Goal: Information Seeking & Learning: Check status

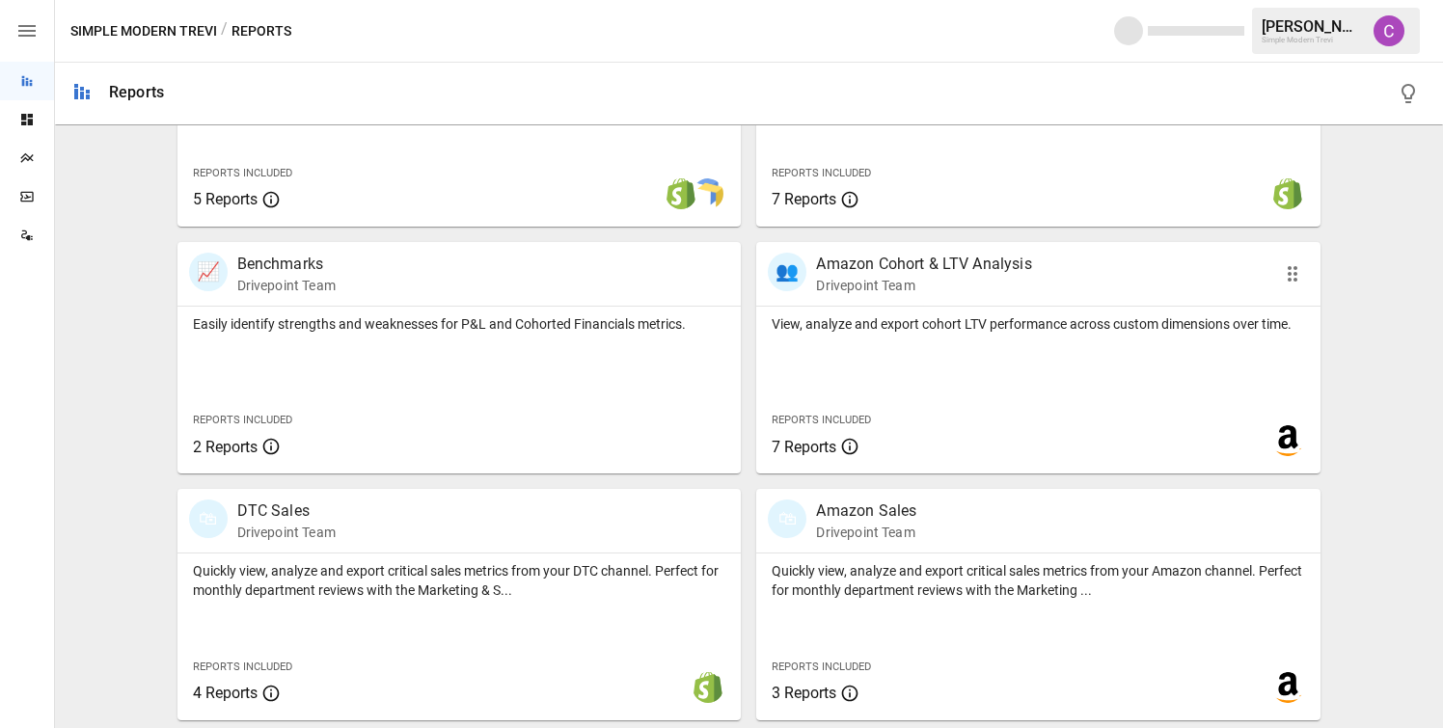
scroll to position [755, 0]
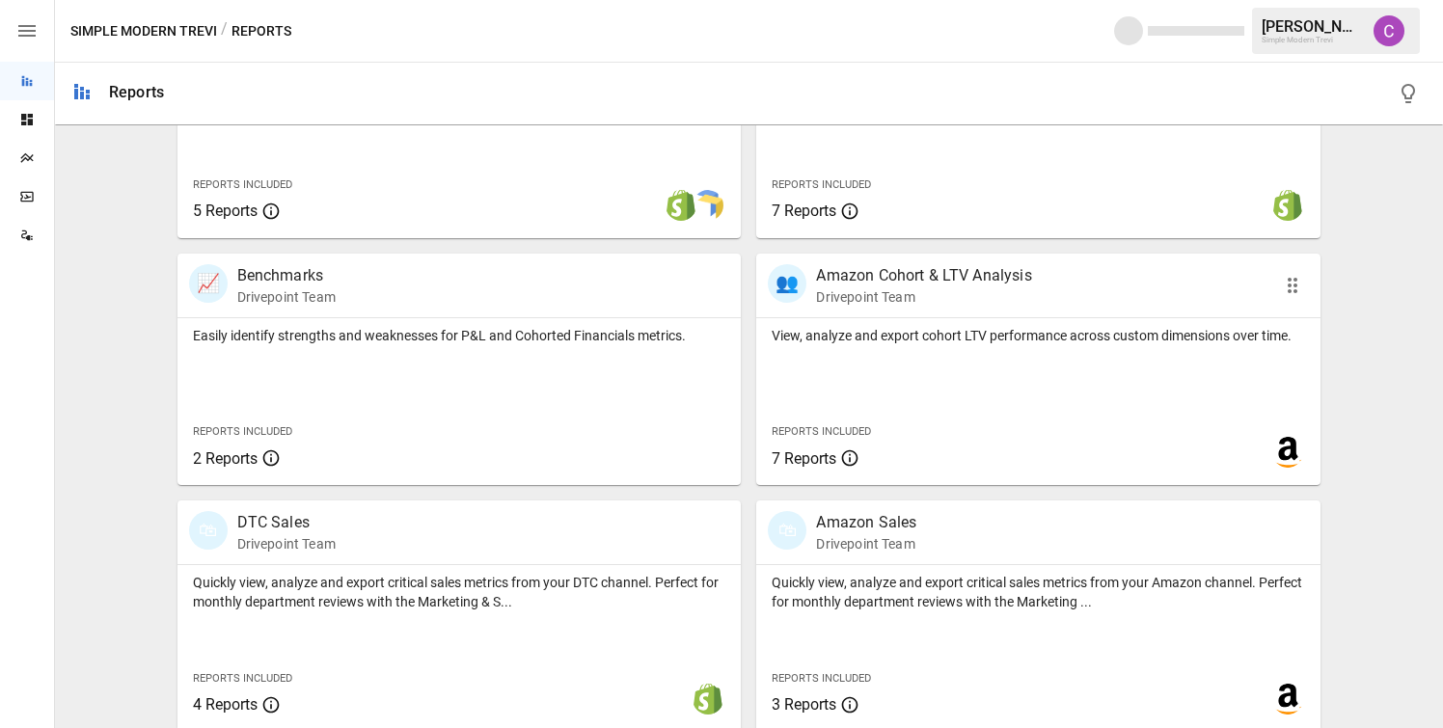
click at [850, 402] on div "Reports Included 7 Reports" at bounding box center [873, 443] width 235 height 83
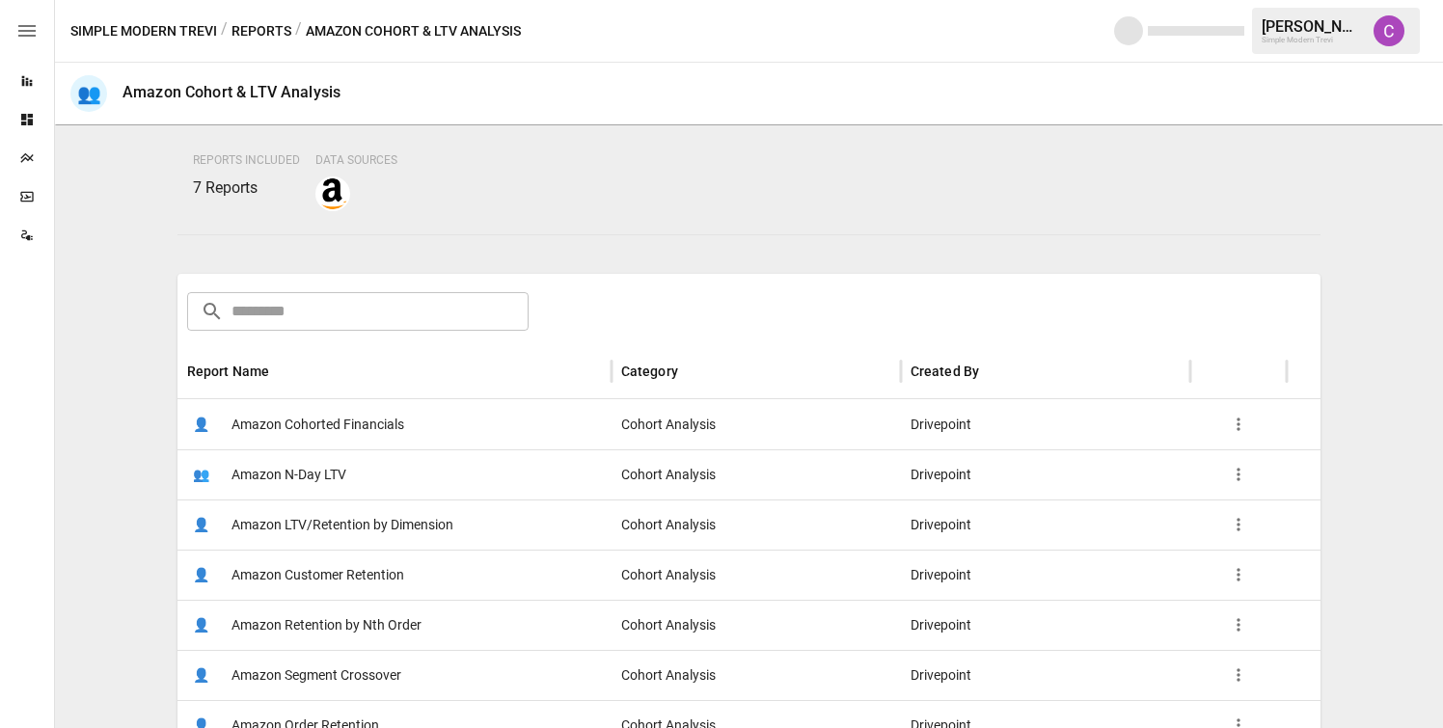
scroll to position [196, 0]
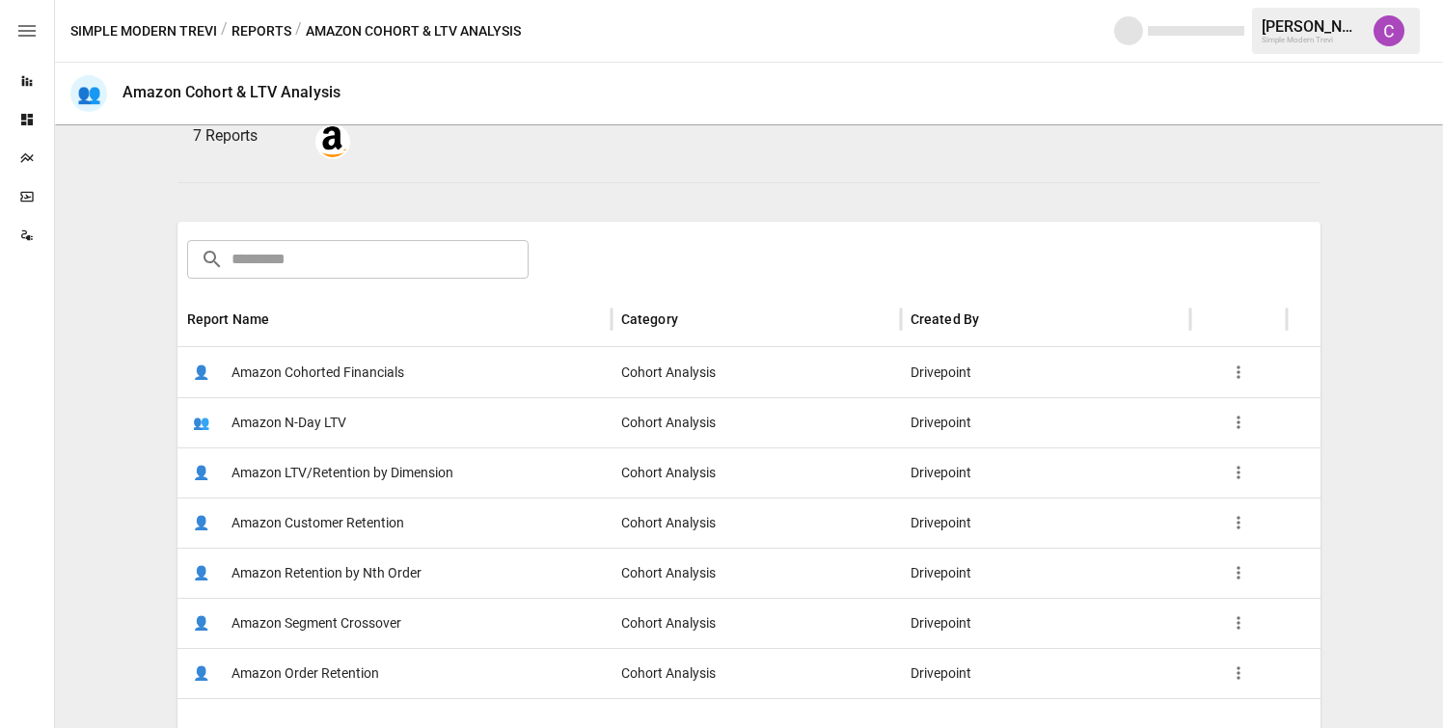
click at [425, 476] on span "Amazon LTV/Retention by Dimension" at bounding box center [343, 473] width 222 height 49
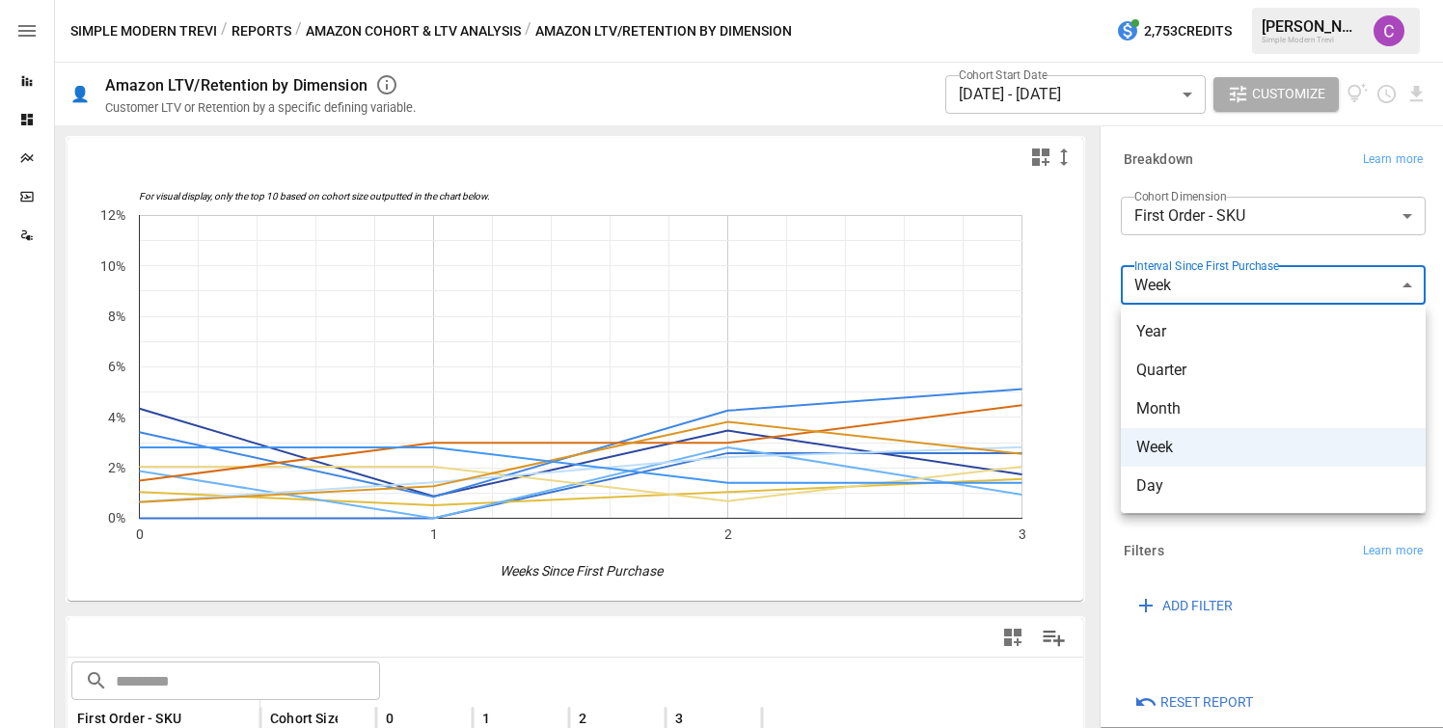
click at [1174, 0] on body "Reports Dashboards Plans SmartModel ™ Data Sources Simple Modern Trevi / Report…" at bounding box center [721, 0] width 1443 height 0
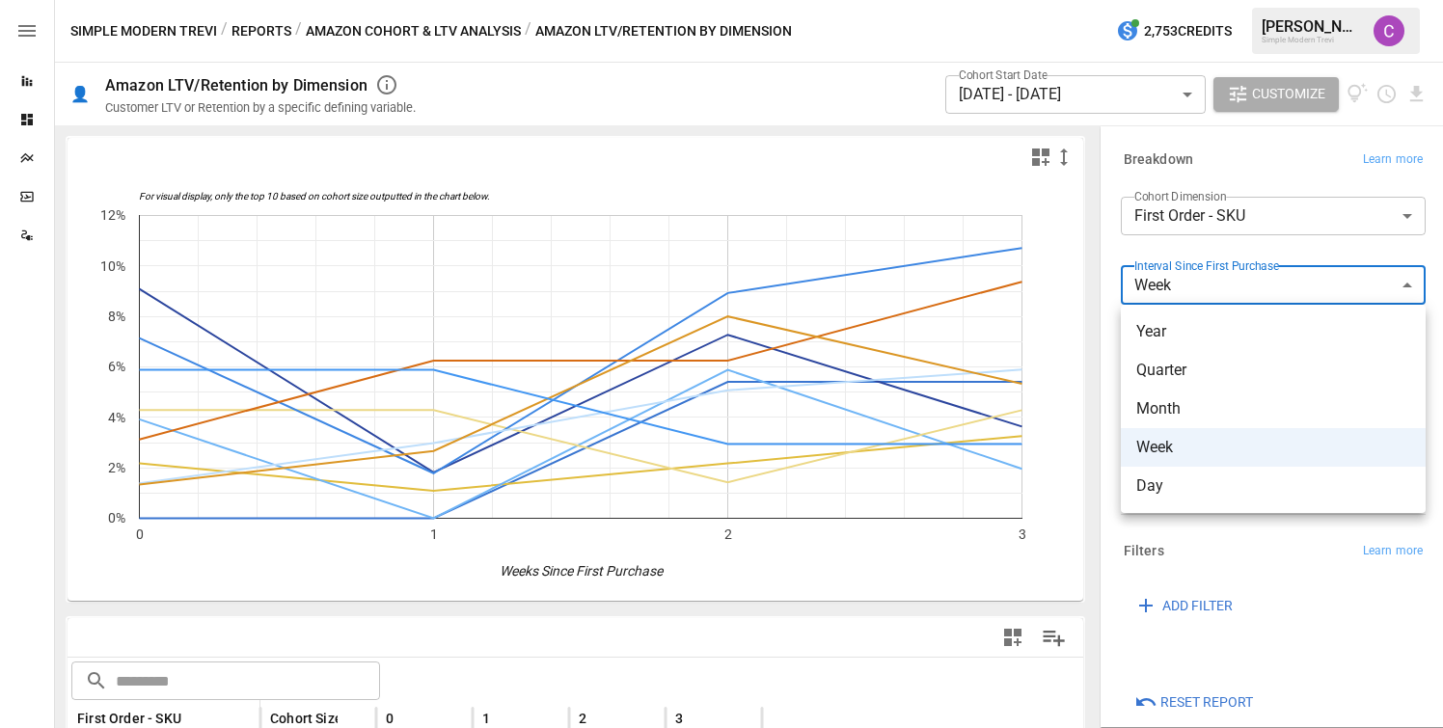
click at [1065, 316] on div at bounding box center [721, 364] width 1443 height 728
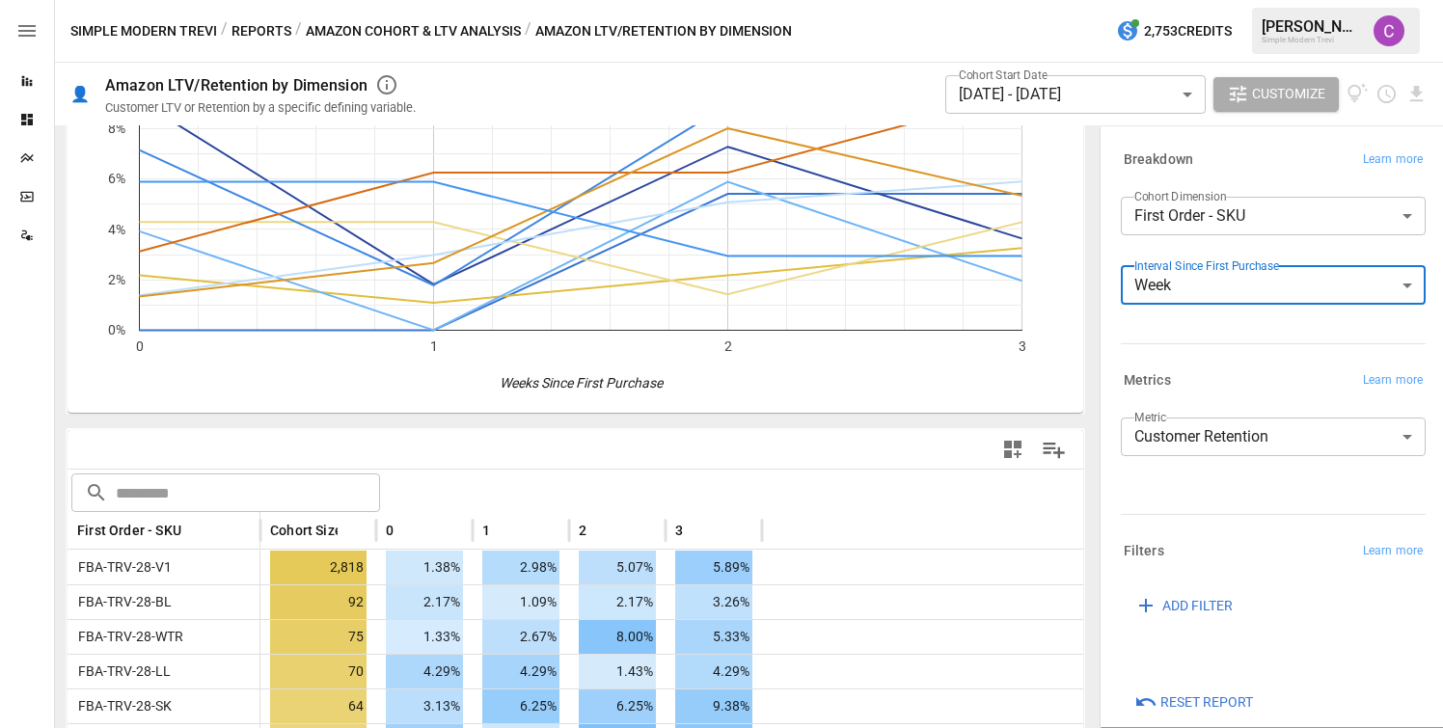
scroll to position [184, 0]
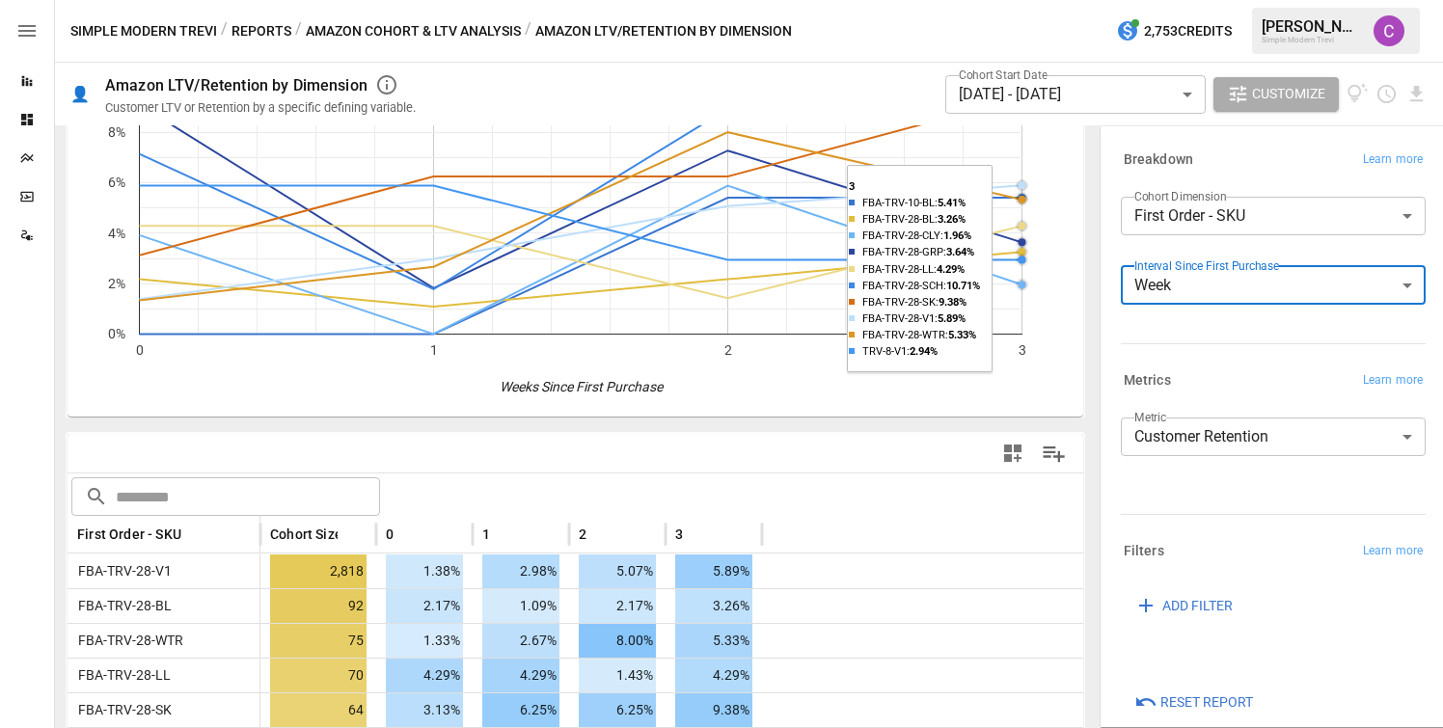
click at [978, 0] on body "Reports Dashboards Plans SmartModel ™ Data Sources Simple Modern Trevi / Report…" at bounding box center [721, 0] width 1443 height 0
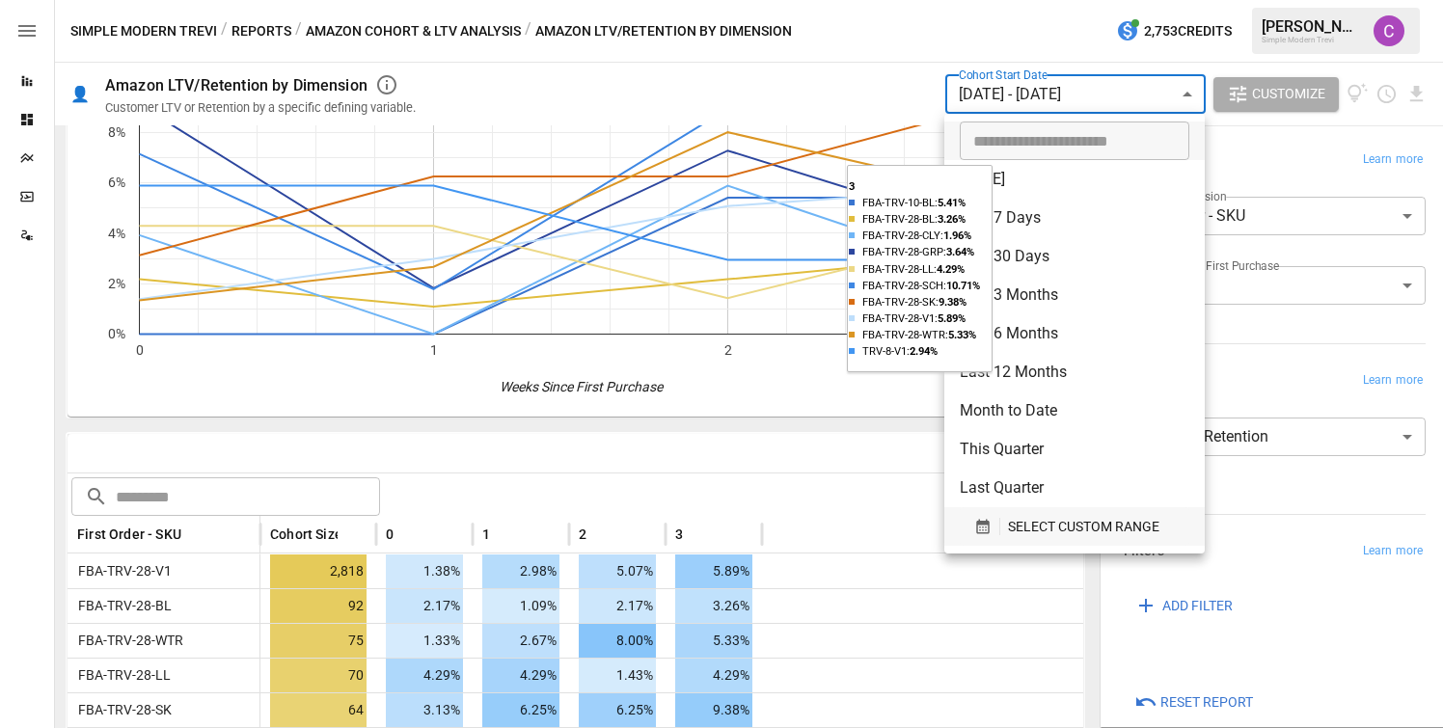
click at [1024, 533] on span "SELECT CUSTOM RANGE" at bounding box center [1083, 527] width 151 height 24
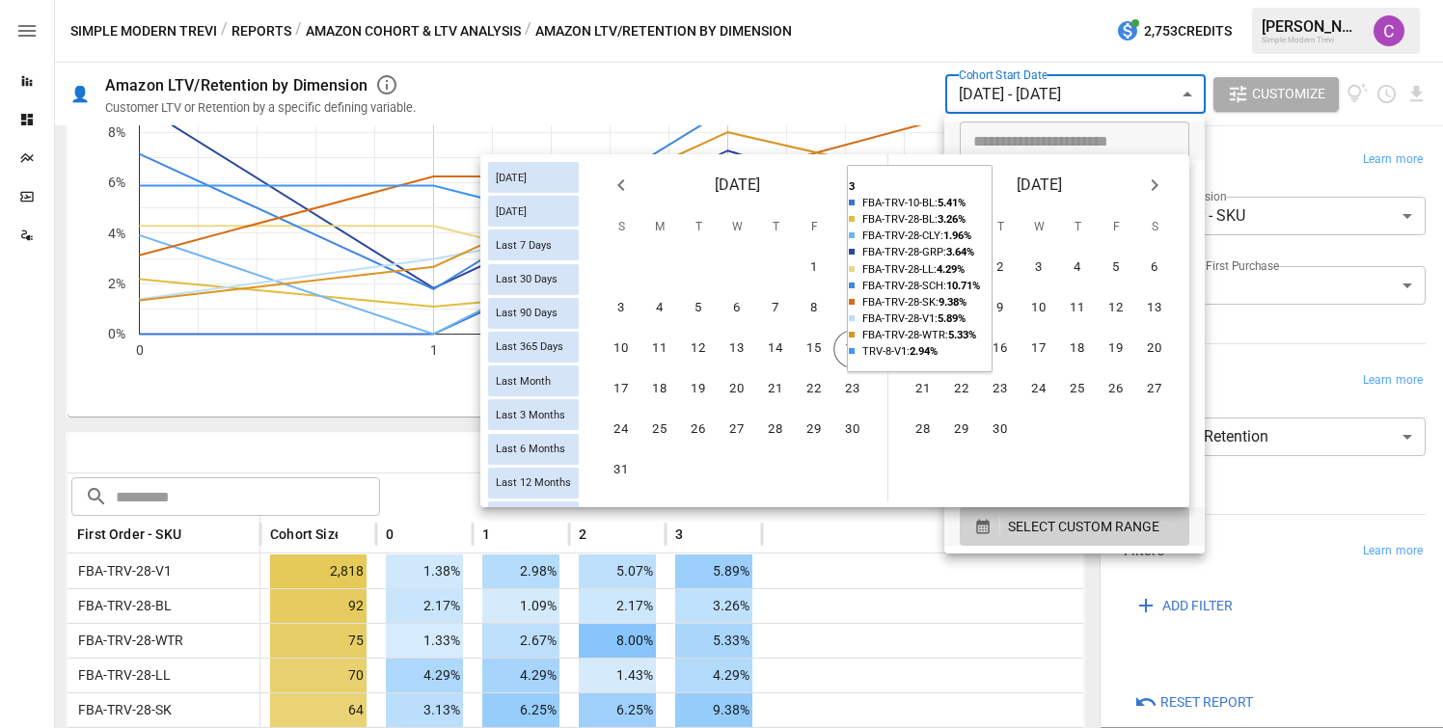
click at [628, 186] on icon "Previous month" at bounding box center [621, 185] width 23 height 23
click at [659, 398] on button "21" at bounding box center [660, 389] width 39 height 39
click at [631, 384] on button "20" at bounding box center [621, 389] width 39 height 39
click at [857, 389] on button "26" at bounding box center [853, 389] width 39 height 39
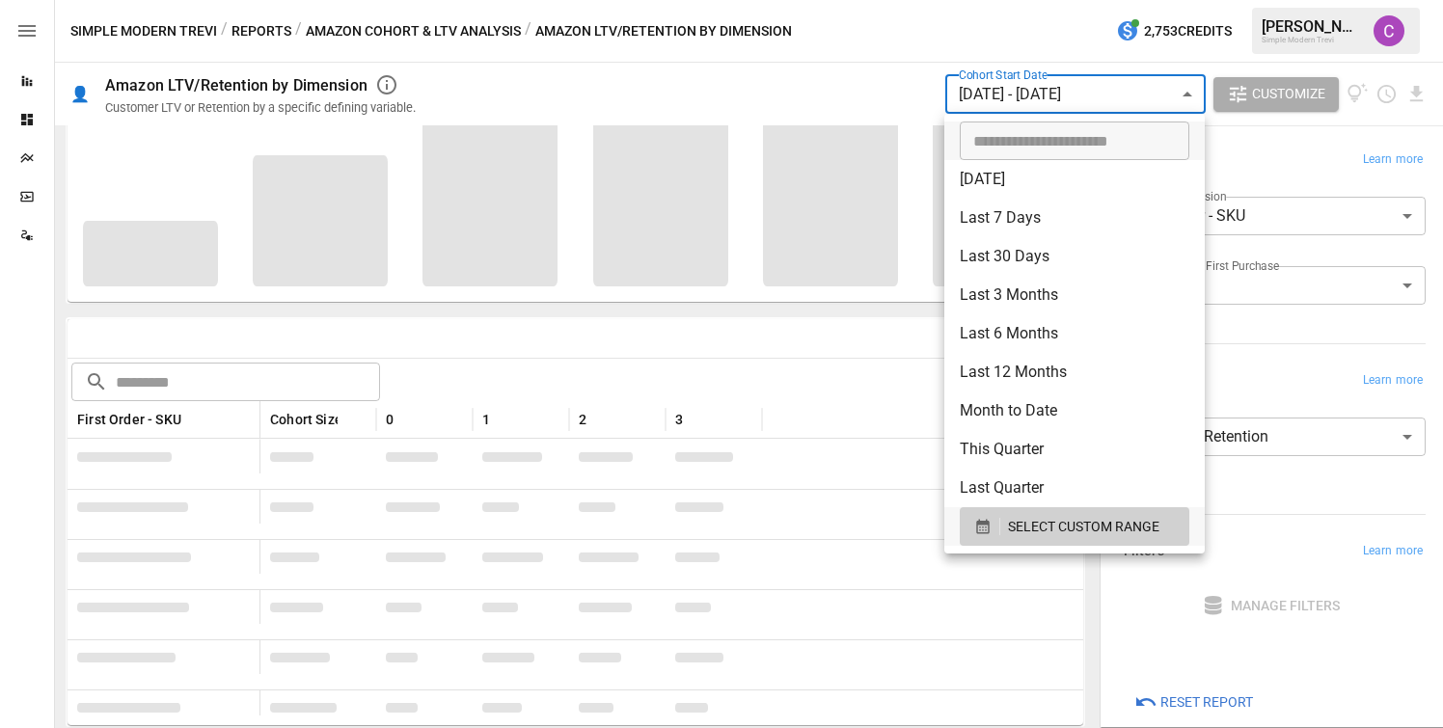
scroll to position [184, 0]
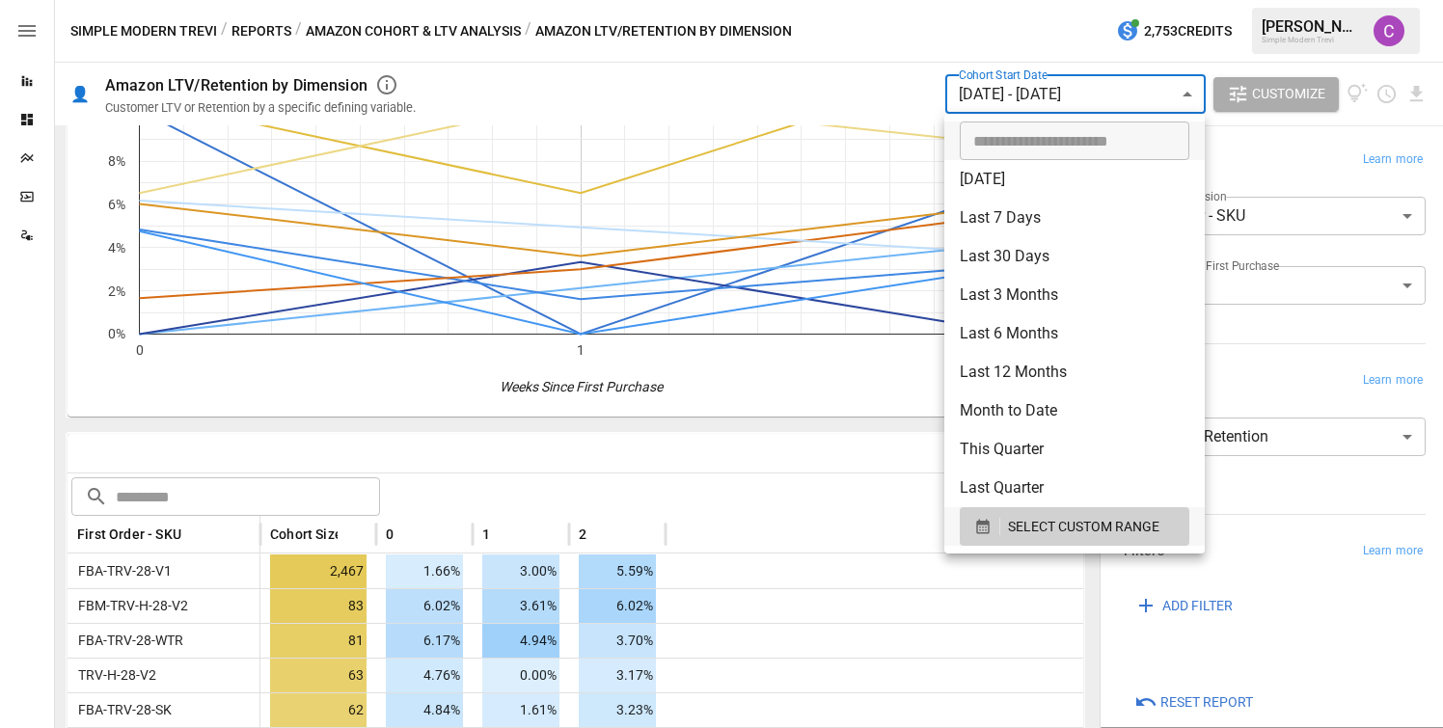
click at [1161, 93] on div at bounding box center [721, 364] width 1443 height 728
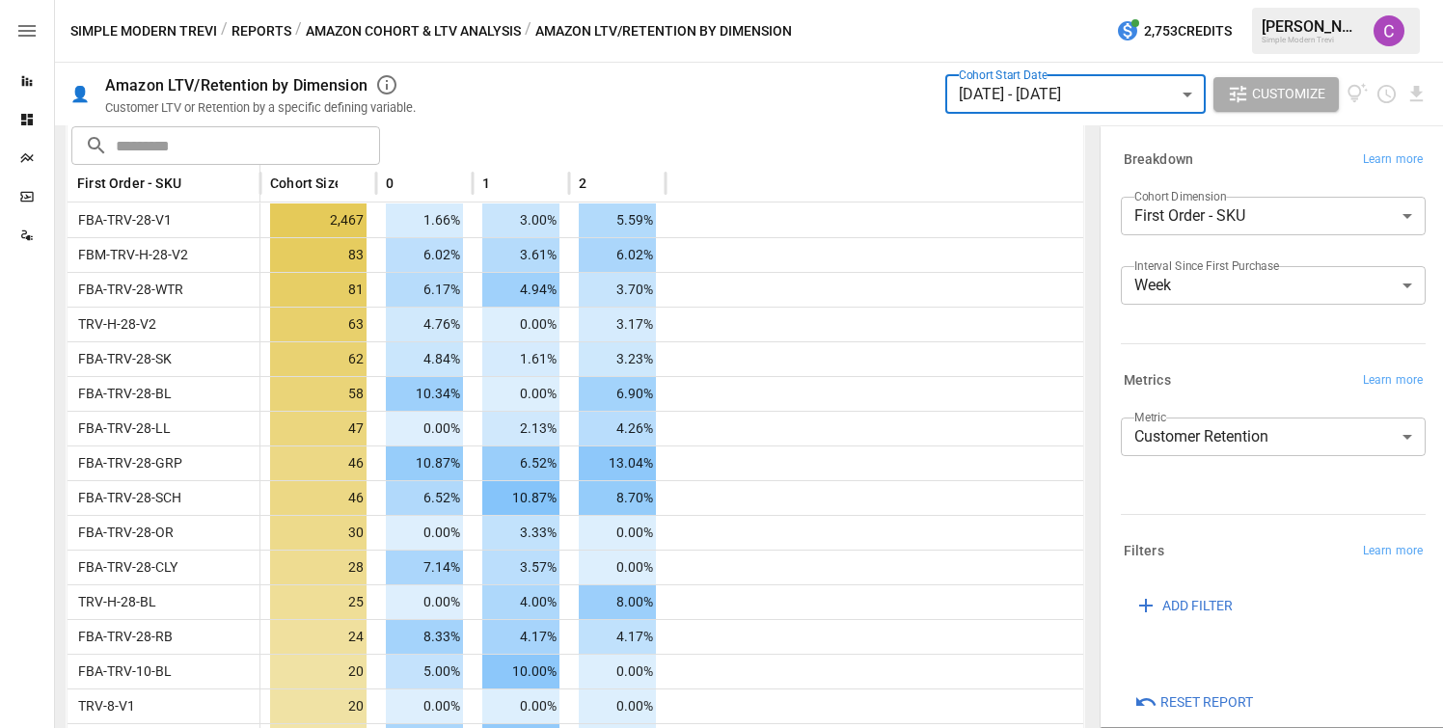
scroll to position [545, 0]
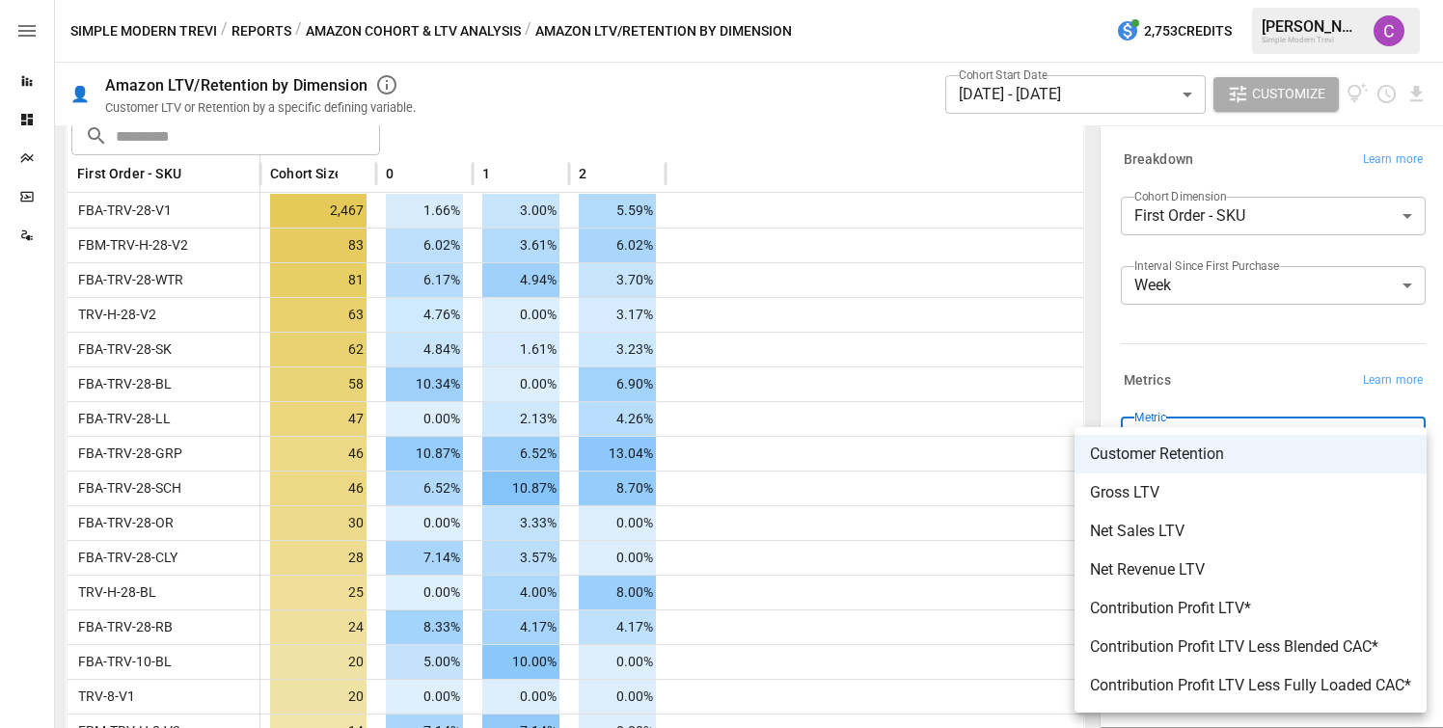
click at [1141, 0] on body "Reports Dashboards Plans SmartModel ™ Data Sources Simple Modern Trevi / Report…" at bounding box center [721, 0] width 1443 height 0
click at [1232, 395] on div at bounding box center [721, 364] width 1443 height 728
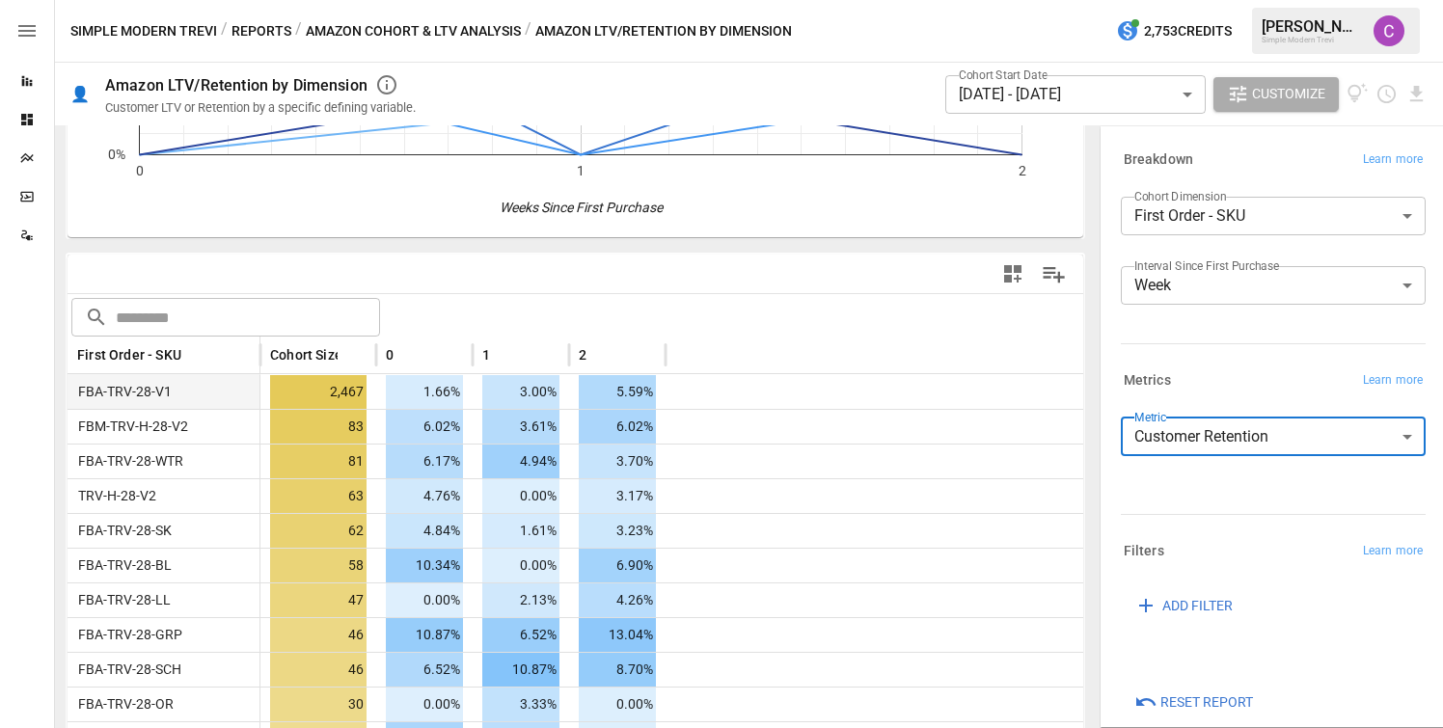
scroll to position [361, 0]
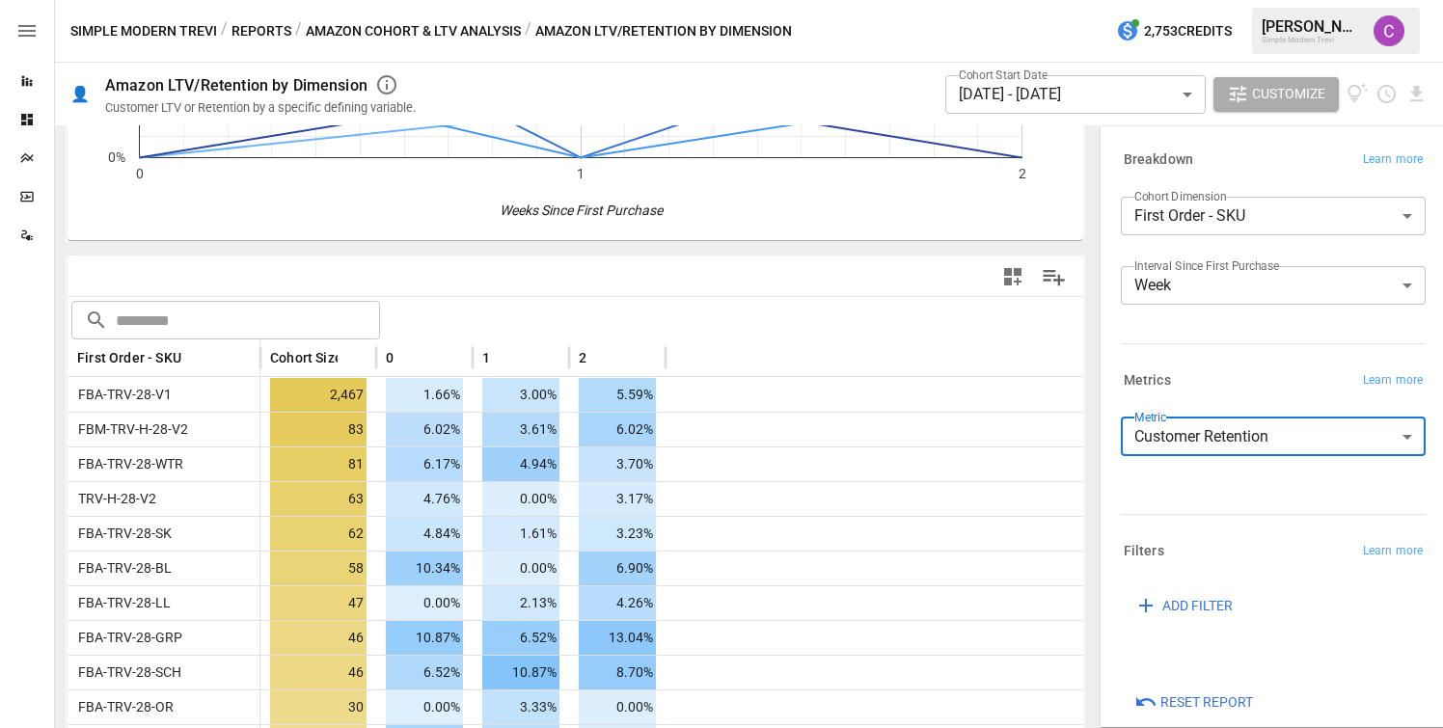
click at [1026, 0] on body "Reports Dashboards Plans SmartModel ™ Data Sources Simple Modern Trevi / Report…" at bounding box center [721, 0] width 1443 height 0
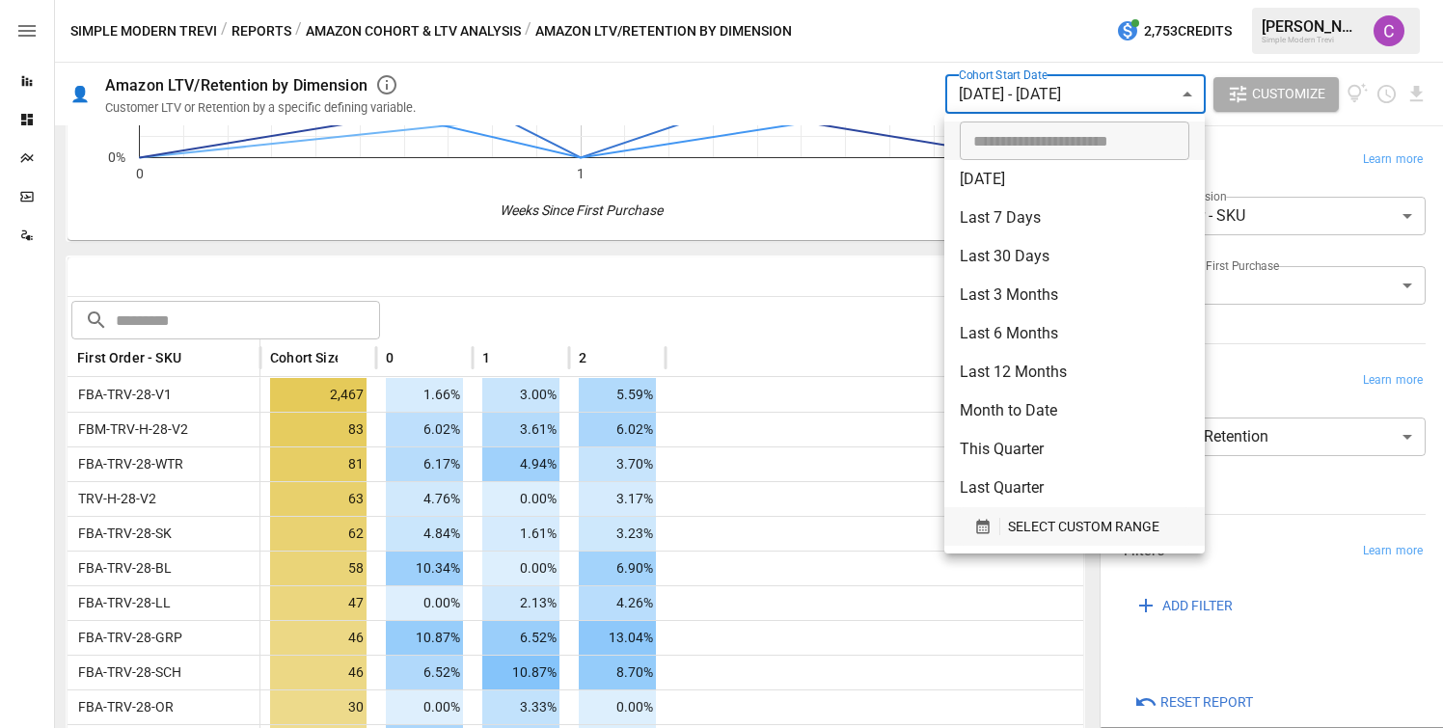
click at [1023, 527] on span "SELECT CUSTOM RANGE" at bounding box center [1083, 527] width 151 height 24
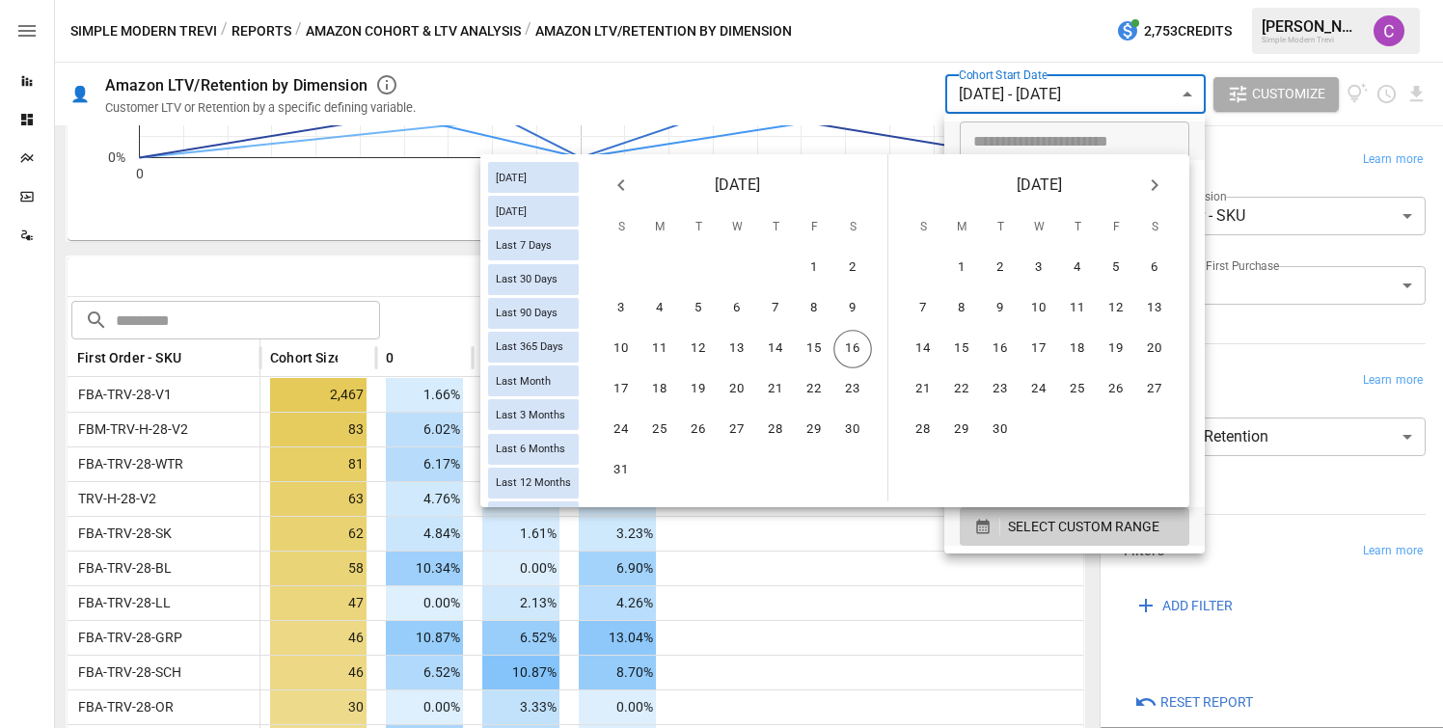
click at [619, 175] on icon "Previous month" at bounding box center [621, 185] width 23 height 23
click at [616, 182] on icon "Previous month" at bounding box center [621, 185] width 23 height 23
click at [769, 259] on button "1" at bounding box center [775, 268] width 39 height 39
click at [843, 421] on button "31" at bounding box center [853, 430] width 39 height 39
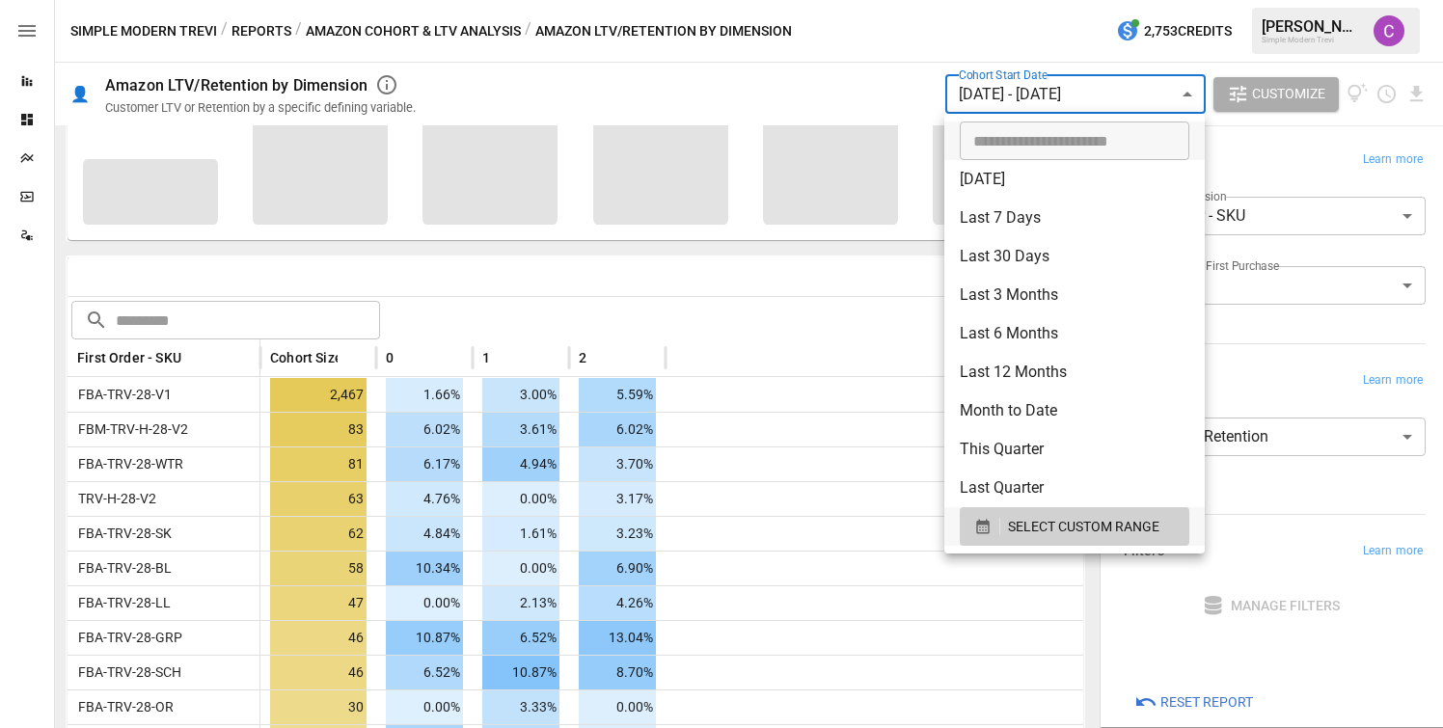
scroll to position [299, 0]
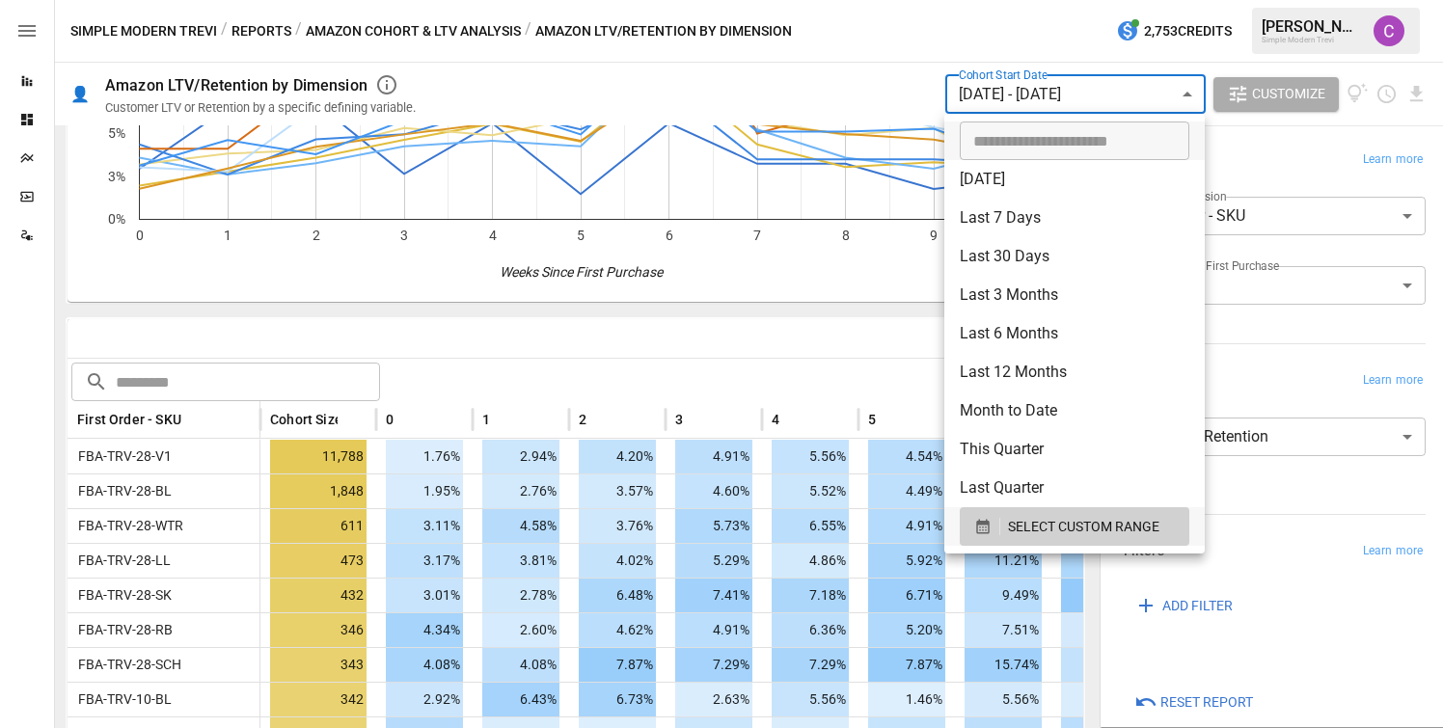
click at [597, 359] on div at bounding box center [721, 364] width 1443 height 728
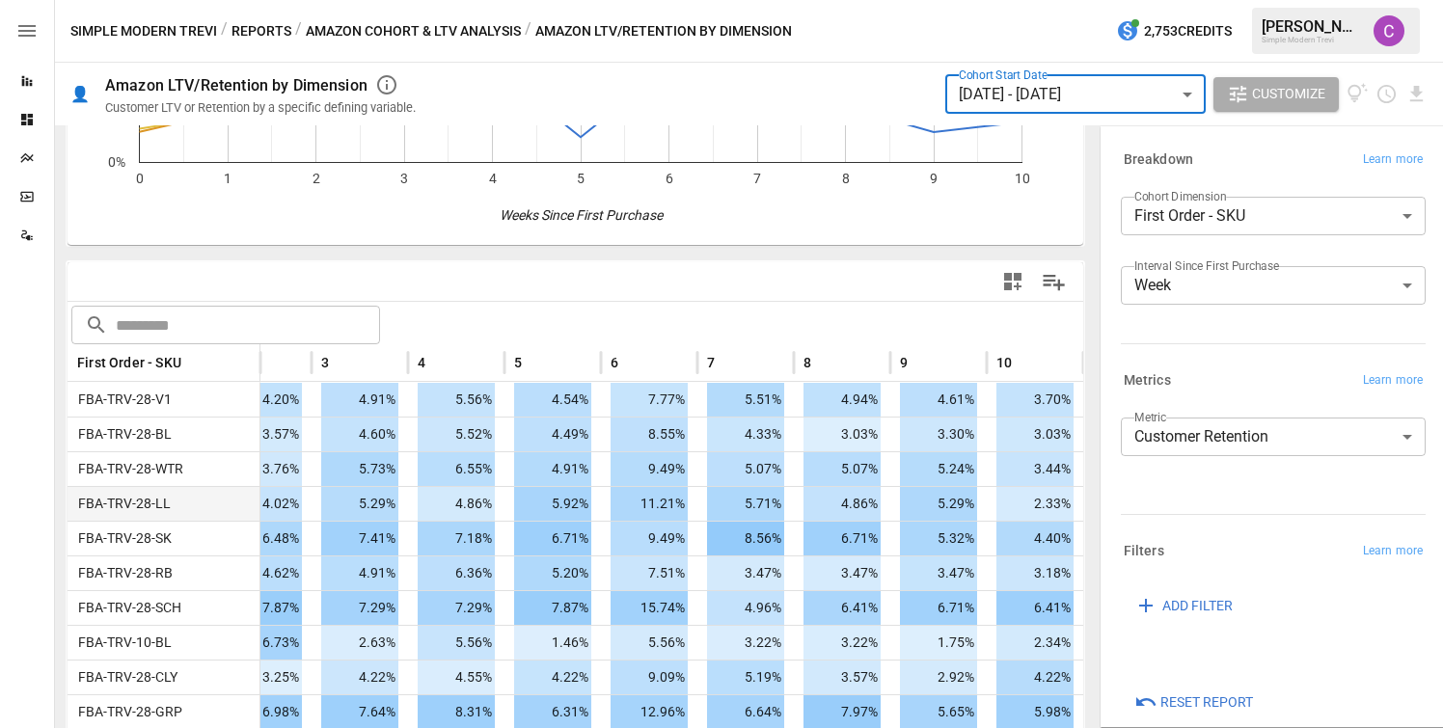
scroll to position [350, 0]
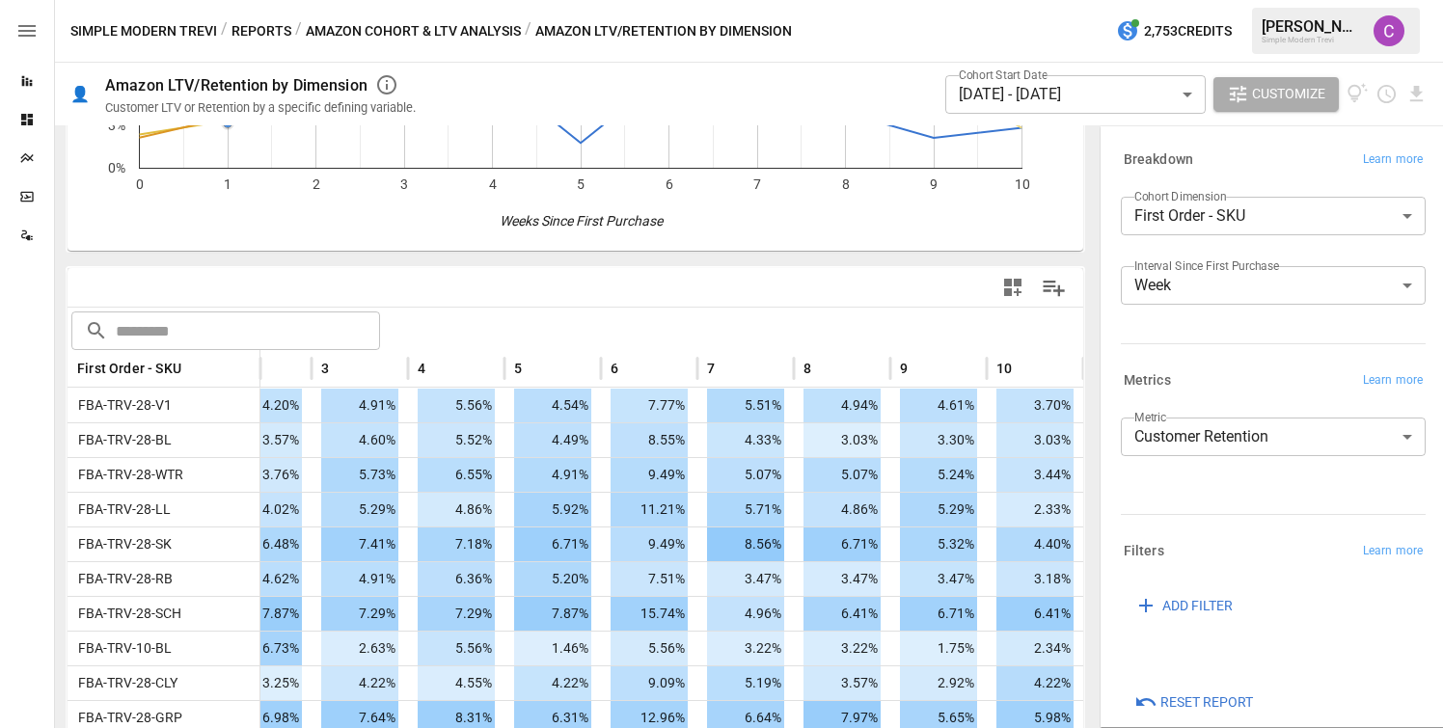
click at [261, 31] on button "Reports" at bounding box center [262, 31] width 60 height 24
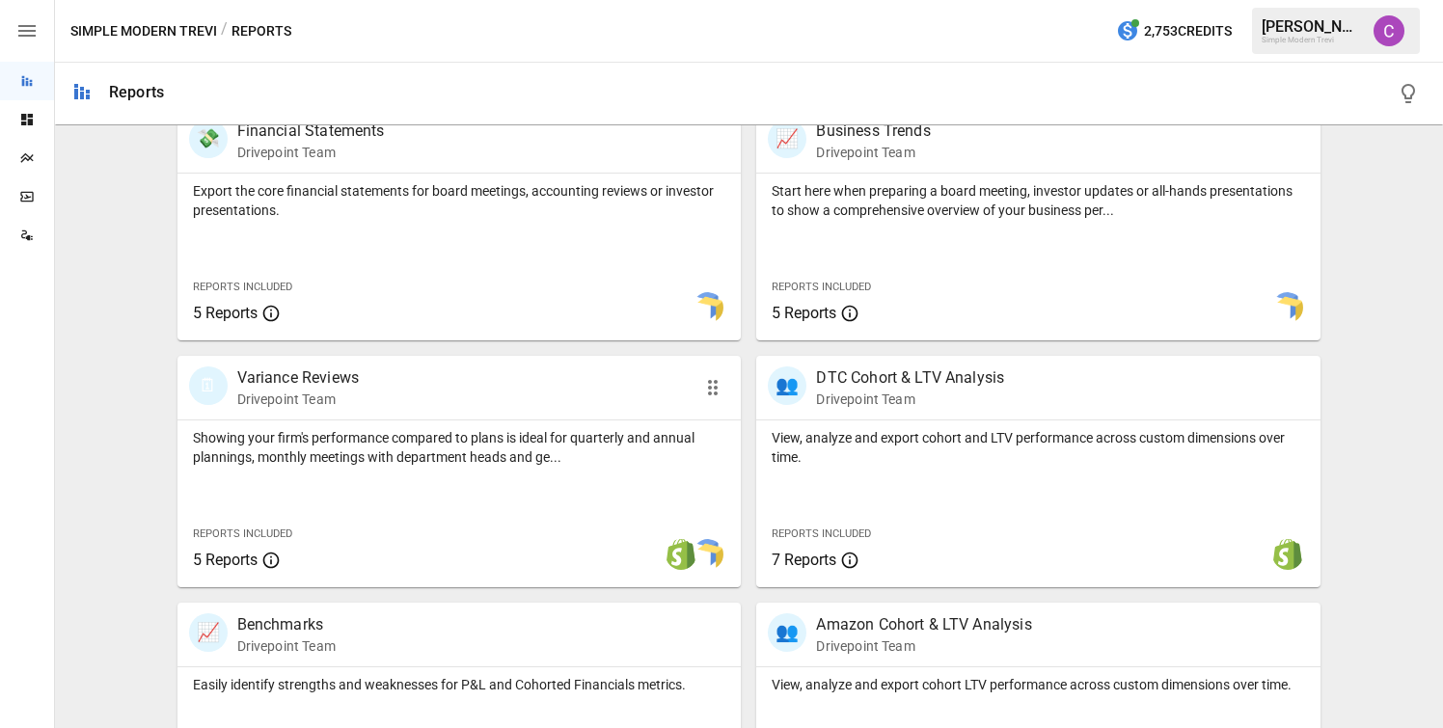
scroll to position [419, 0]
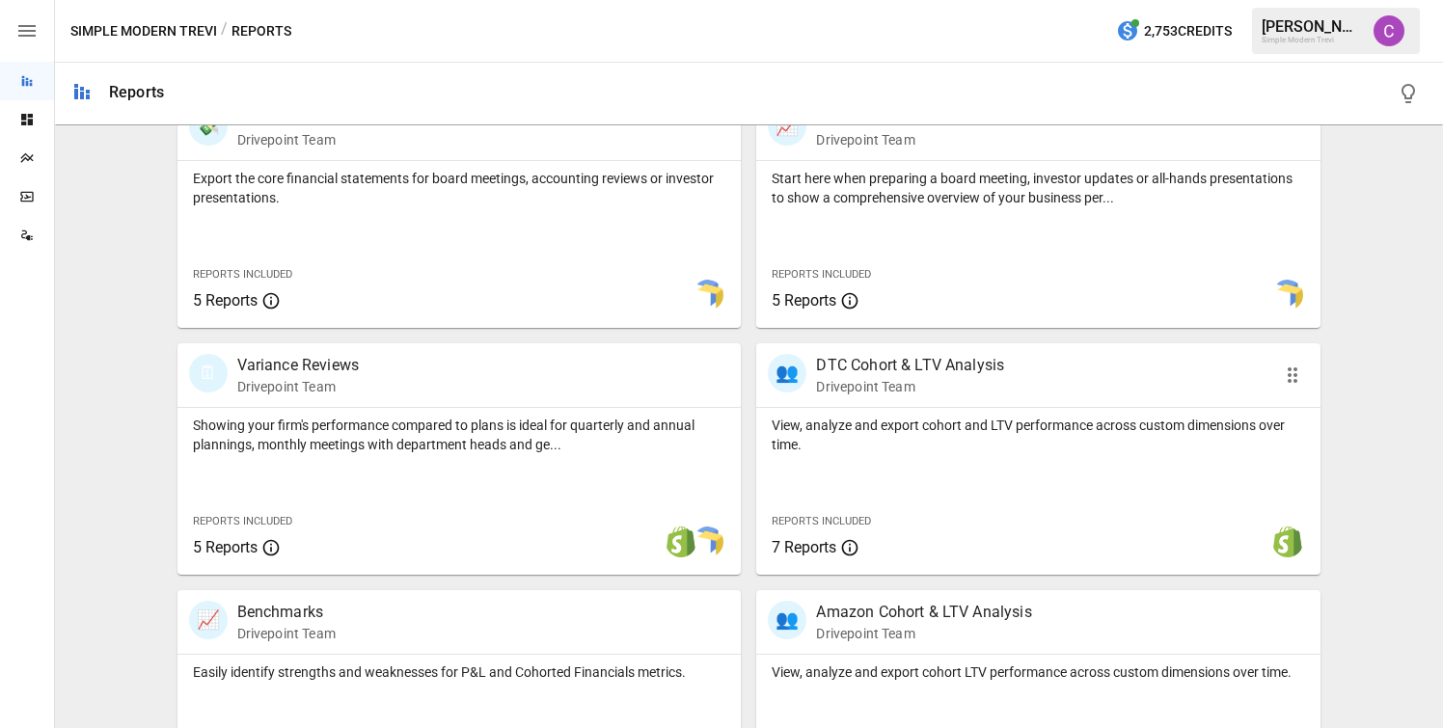
click at [851, 439] on p "View, analyze and export cohort and LTV performance across custom dimensions ov…" at bounding box center [1039, 435] width 534 height 39
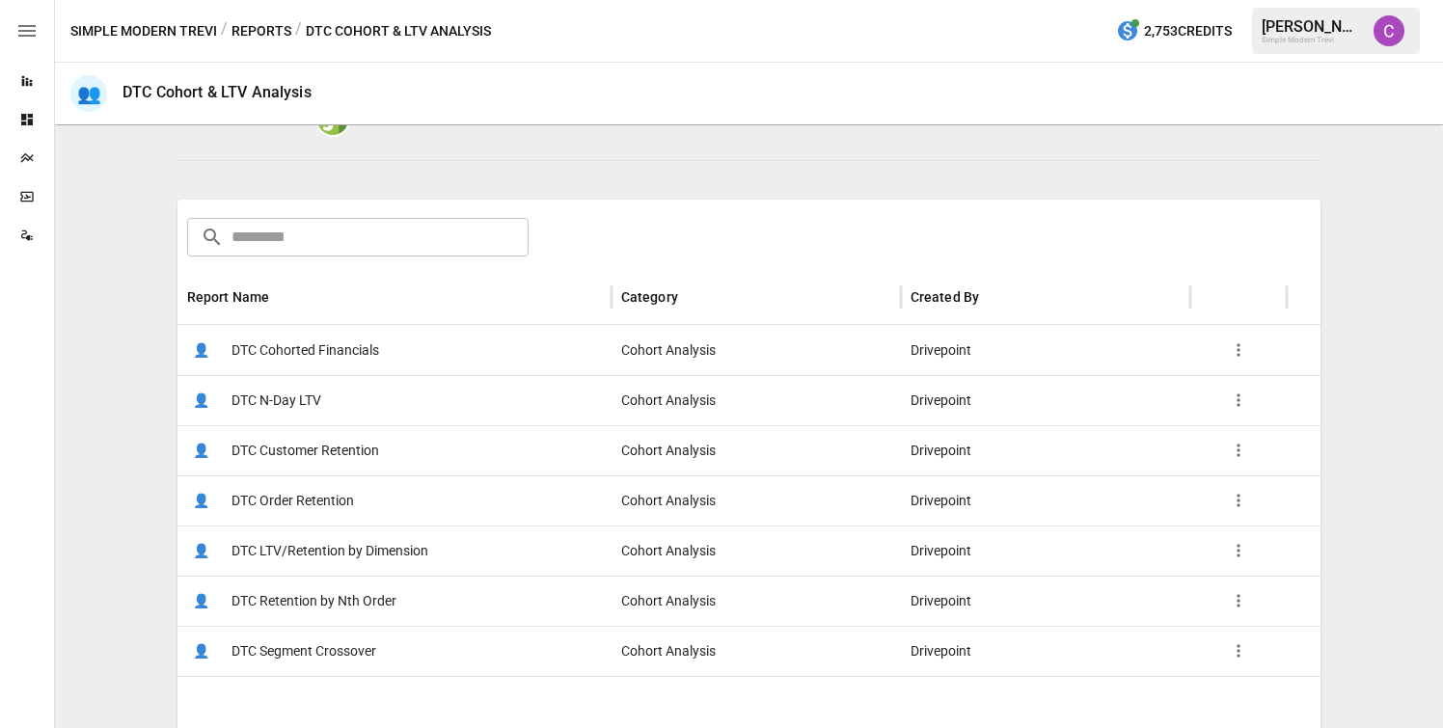
scroll to position [244, 0]
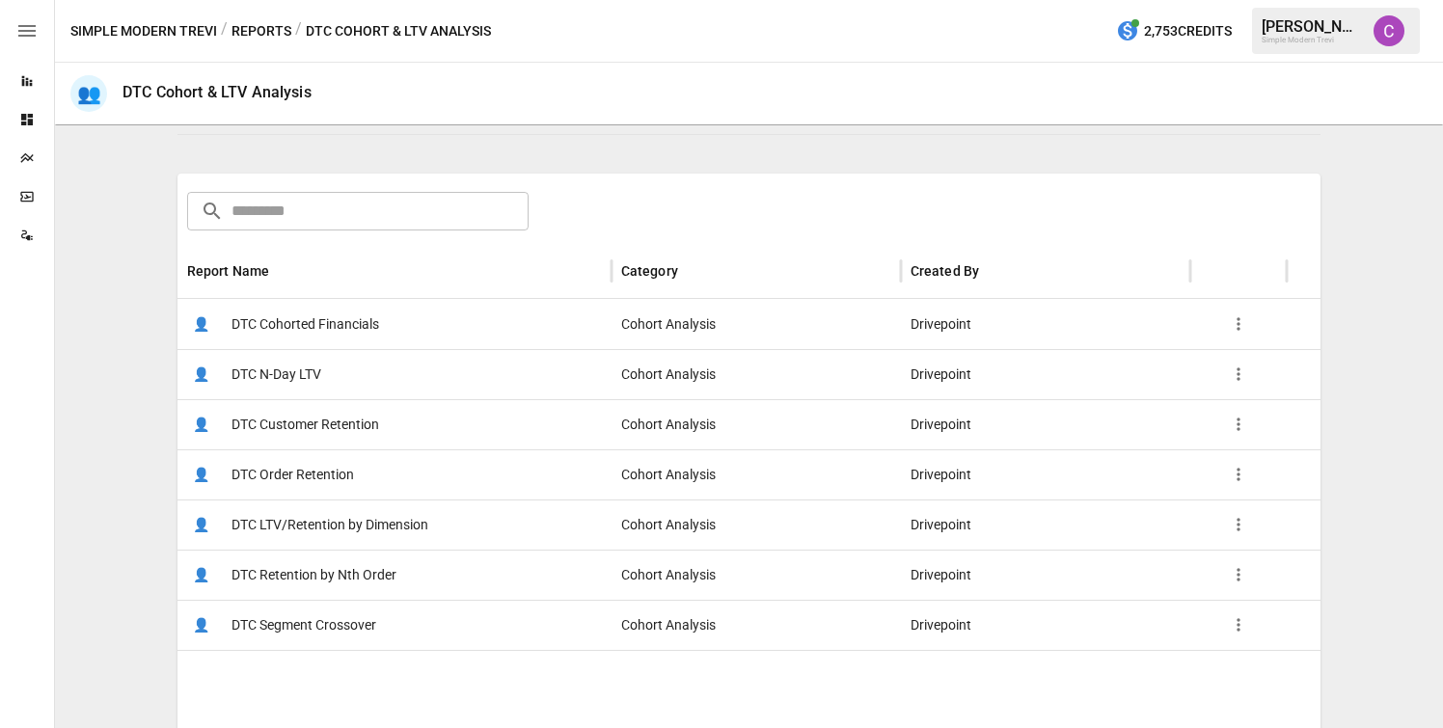
click at [355, 521] on span "DTC LTV/Retention by Dimension" at bounding box center [330, 525] width 197 height 49
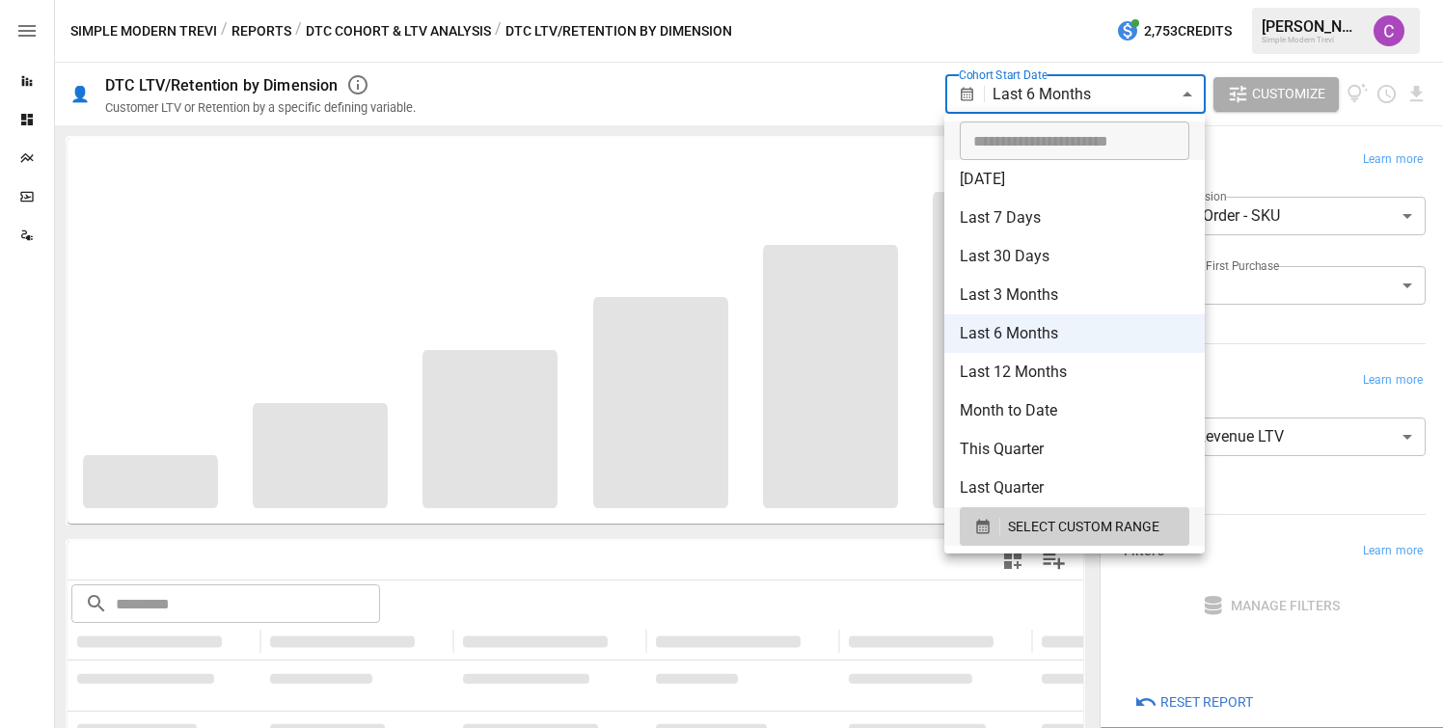
click at [1037, 0] on body "**********" at bounding box center [721, 0] width 1443 height 0
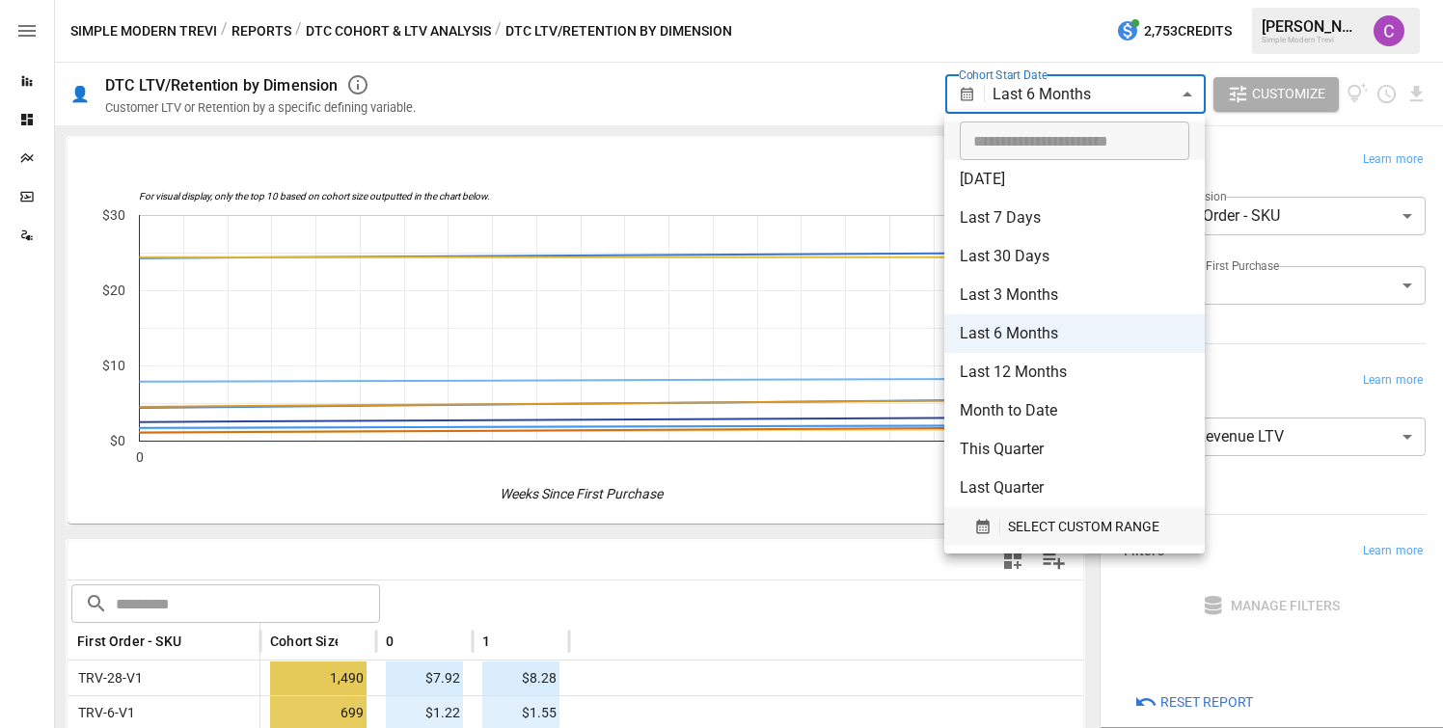
click at [1051, 526] on span "SELECT CUSTOM RANGE" at bounding box center [1083, 527] width 151 height 24
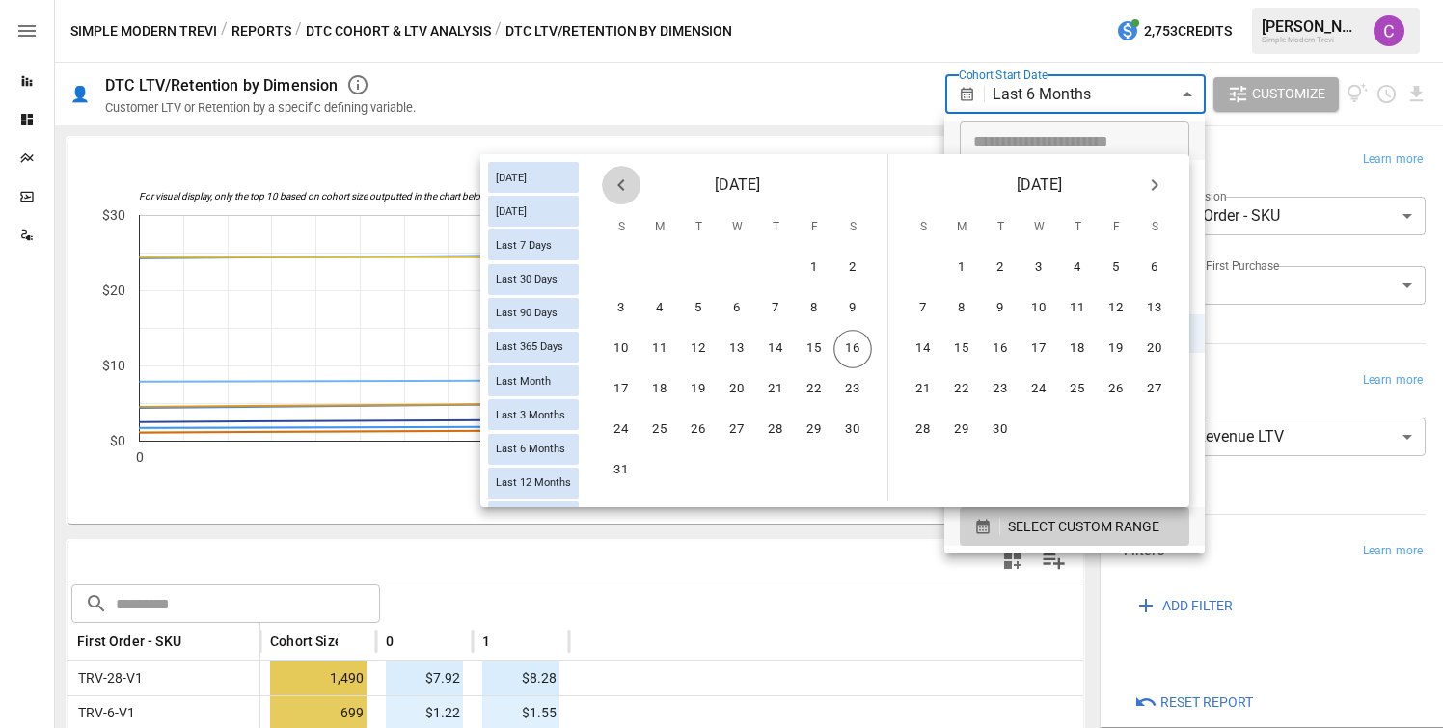
click at [610, 177] on icon "Previous month" at bounding box center [621, 185] width 23 height 23
click at [624, 264] on button "1" at bounding box center [621, 268] width 39 height 39
click at [652, 428] on button "30" at bounding box center [660, 430] width 39 height 39
type input "******"
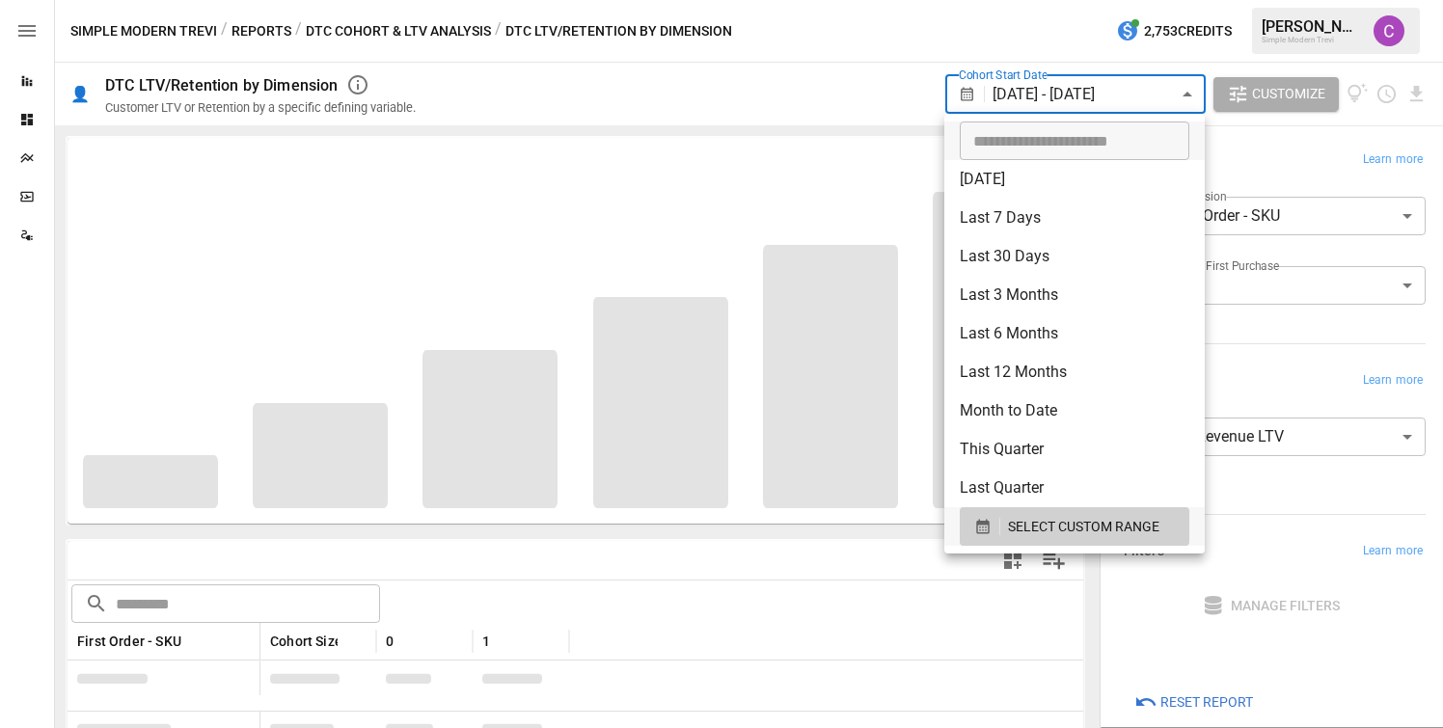
click at [786, 110] on div at bounding box center [721, 364] width 1443 height 728
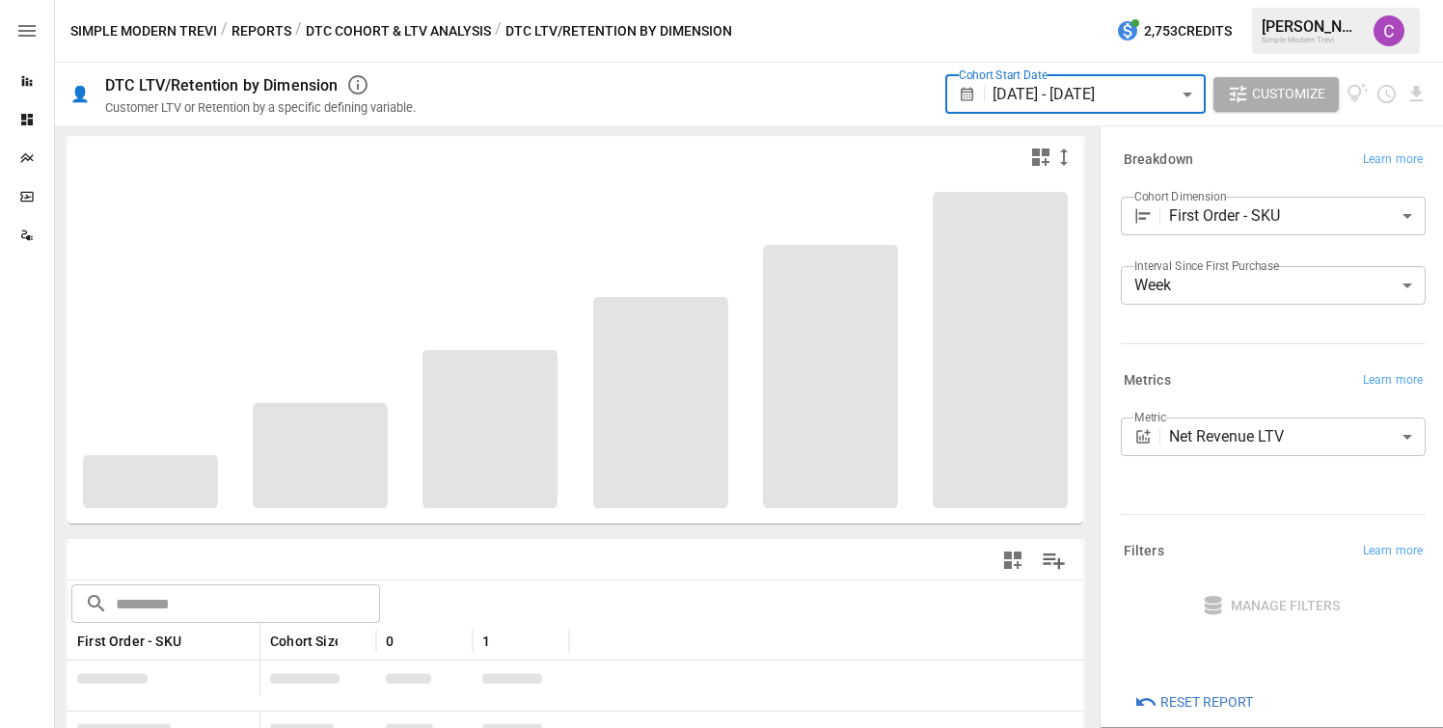
click at [1194, 0] on body "Reports Dashboards Plans SmartModel ™ Data Sources Simple Modern Trevi / Report…" at bounding box center [721, 0] width 1443 height 0
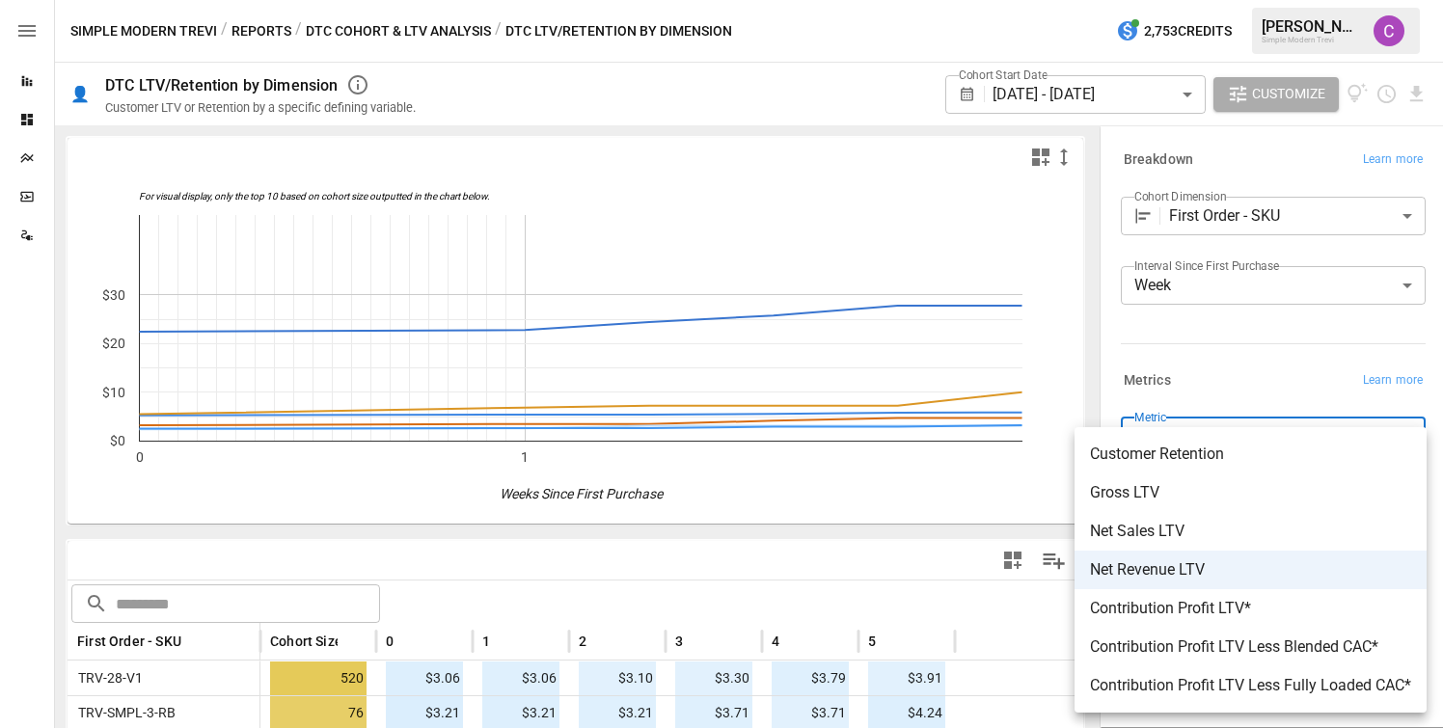
click at [1213, 455] on span "Customer Retention" at bounding box center [1250, 454] width 321 height 23
type input "**********"
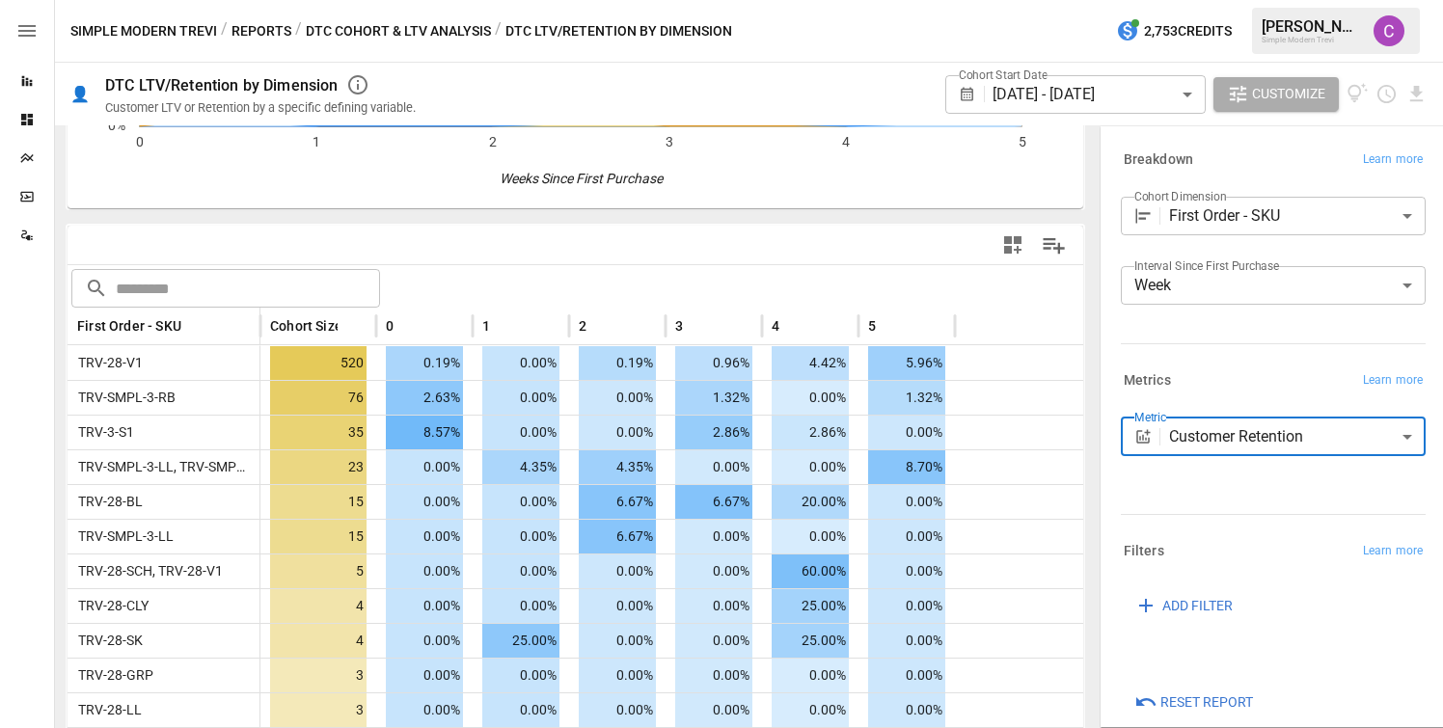
scroll to position [334, 0]
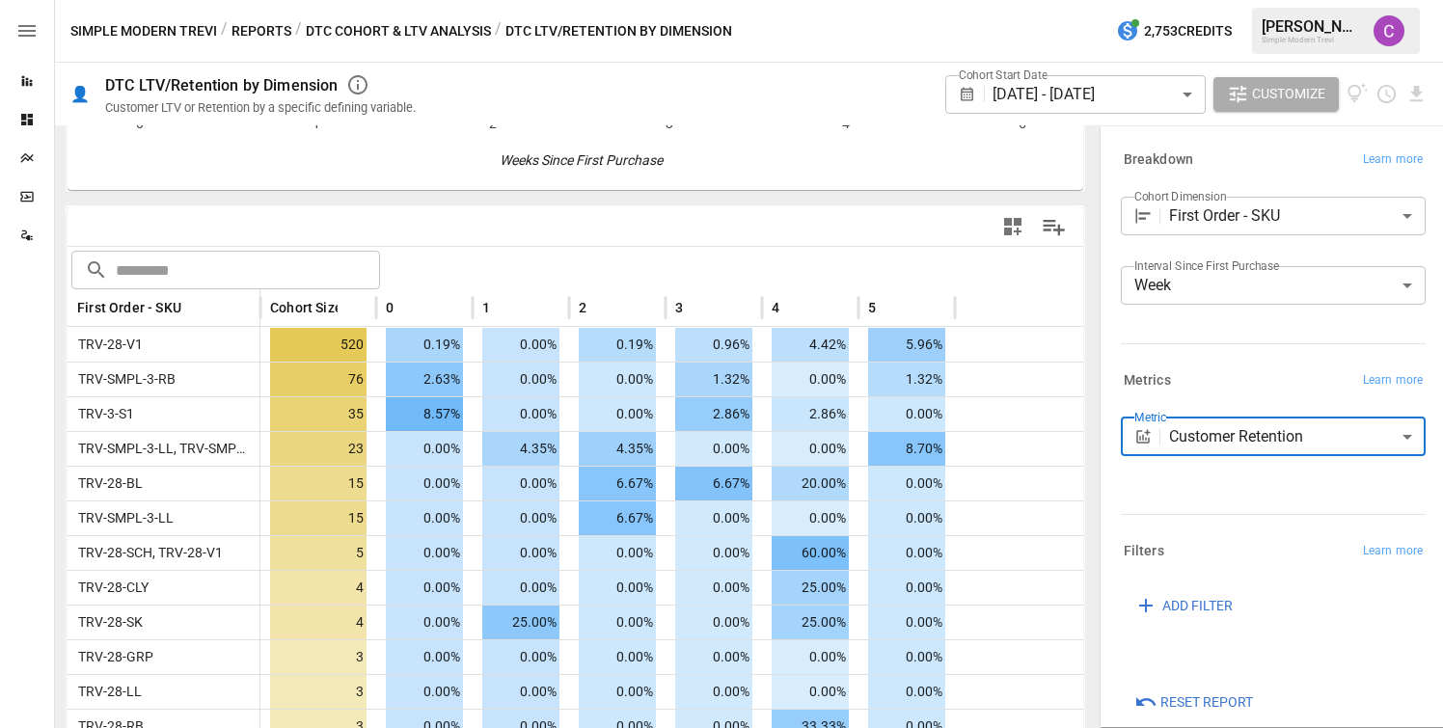
click at [1043, 0] on body "Reports Dashboards Plans SmartModel ™ Data Sources Simple Modern Trevi / Report…" at bounding box center [721, 0] width 1443 height 0
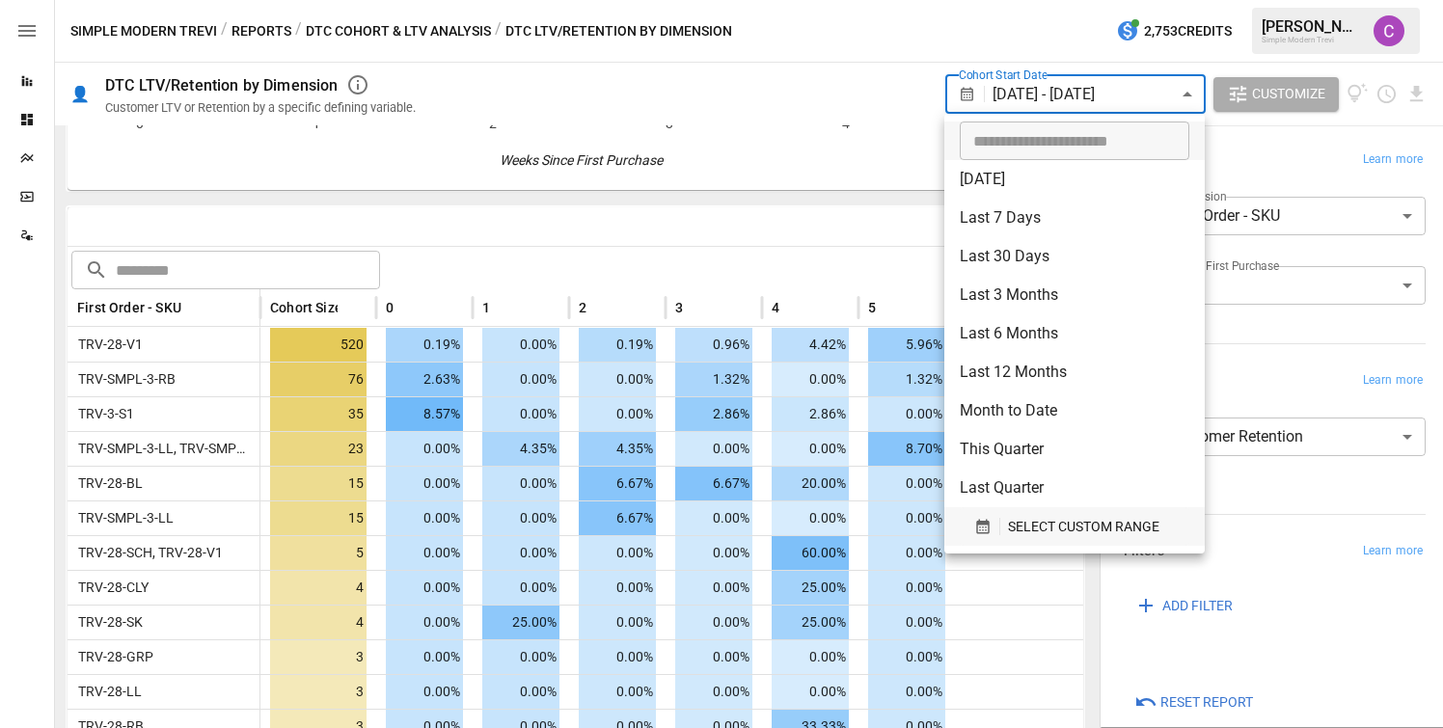
click at [1074, 531] on span "SELECT CUSTOM RANGE" at bounding box center [1083, 527] width 151 height 24
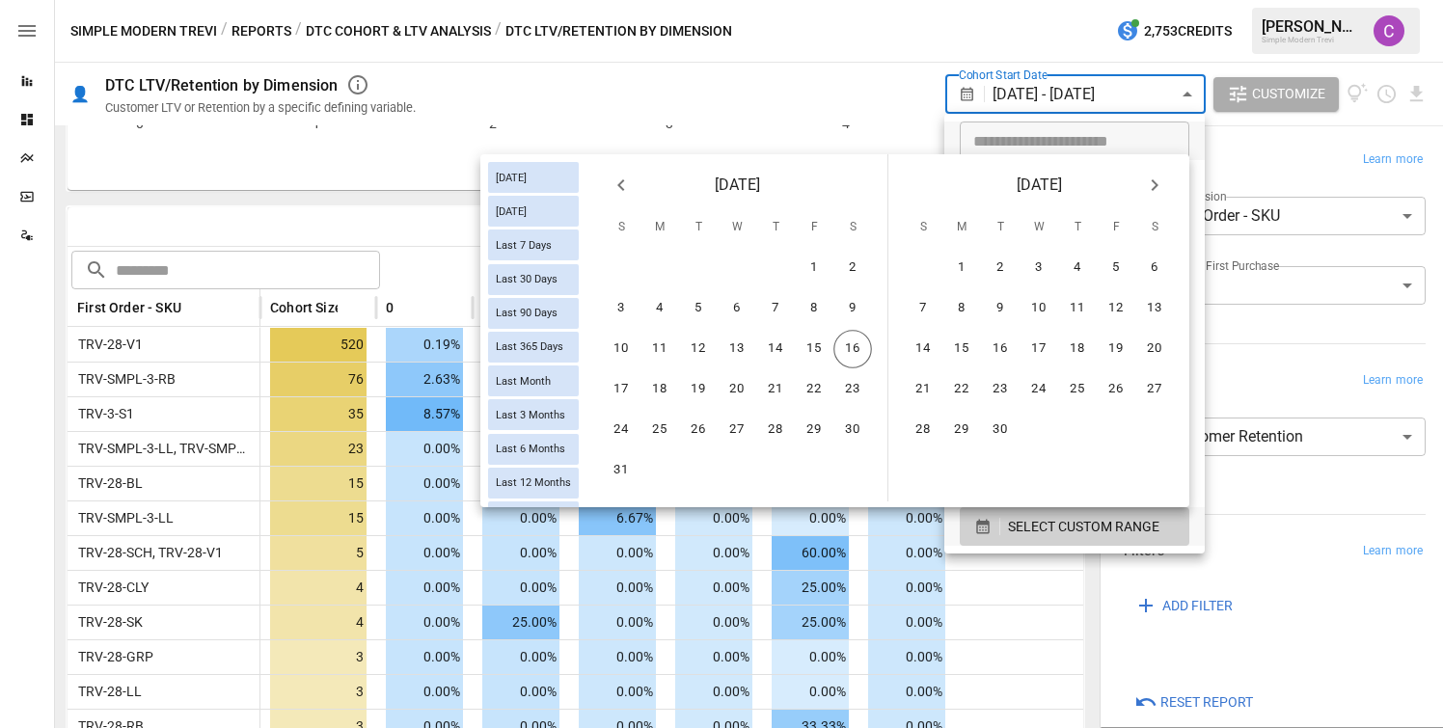
click at [622, 178] on icon "Previous month" at bounding box center [621, 185] width 23 height 23
click at [696, 268] on button "1" at bounding box center [698, 268] width 39 height 39
click at [773, 428] on button "31" at bounding box center [775, 430] width 39 height 39
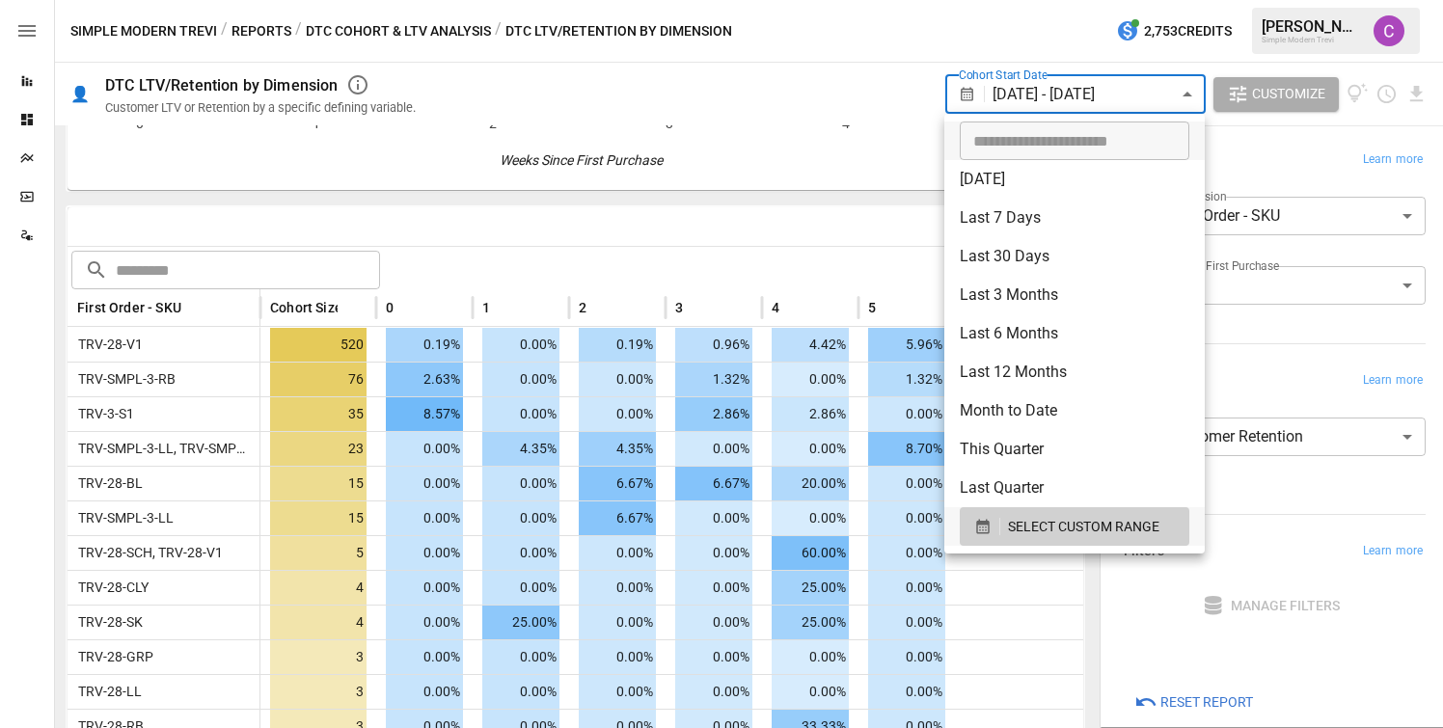
scroll to position [222, 0]
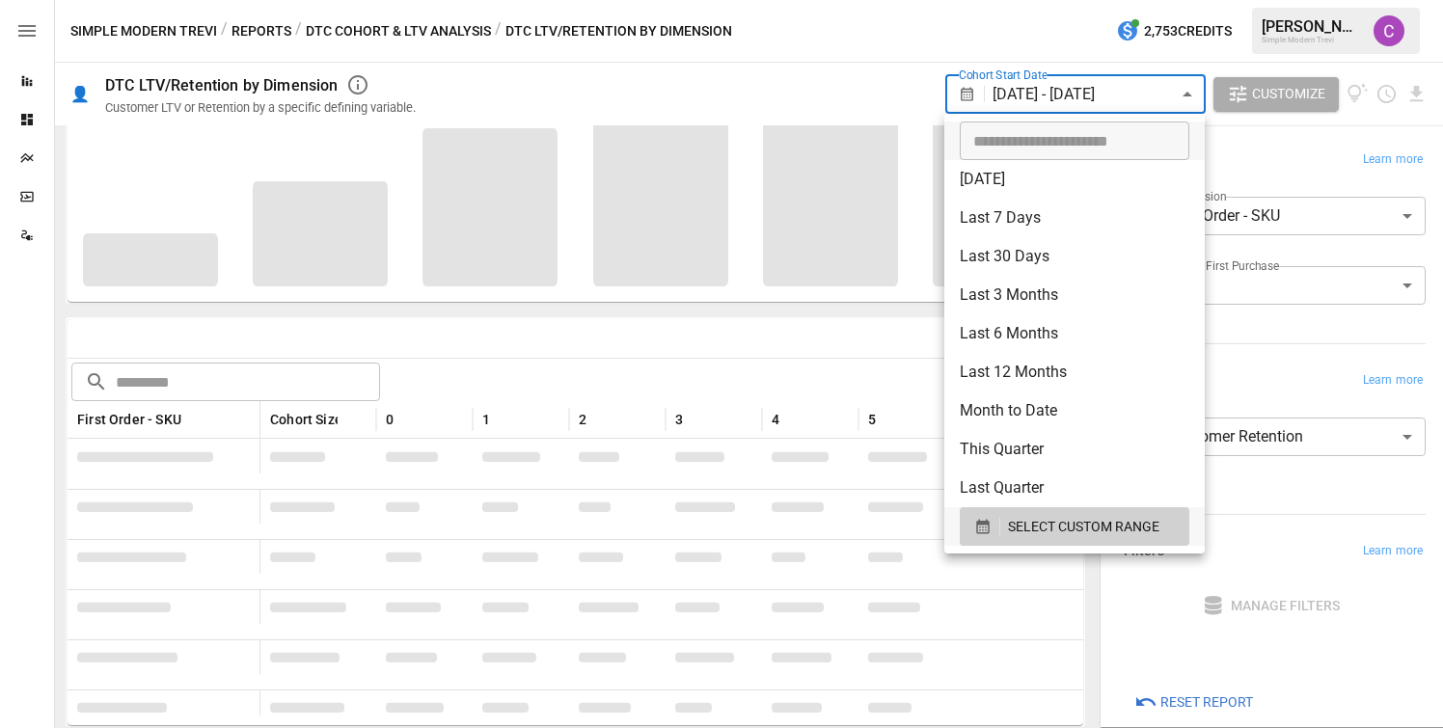
click at [597, 336] on div at bounding box center [721, 364] width 1443 height 728
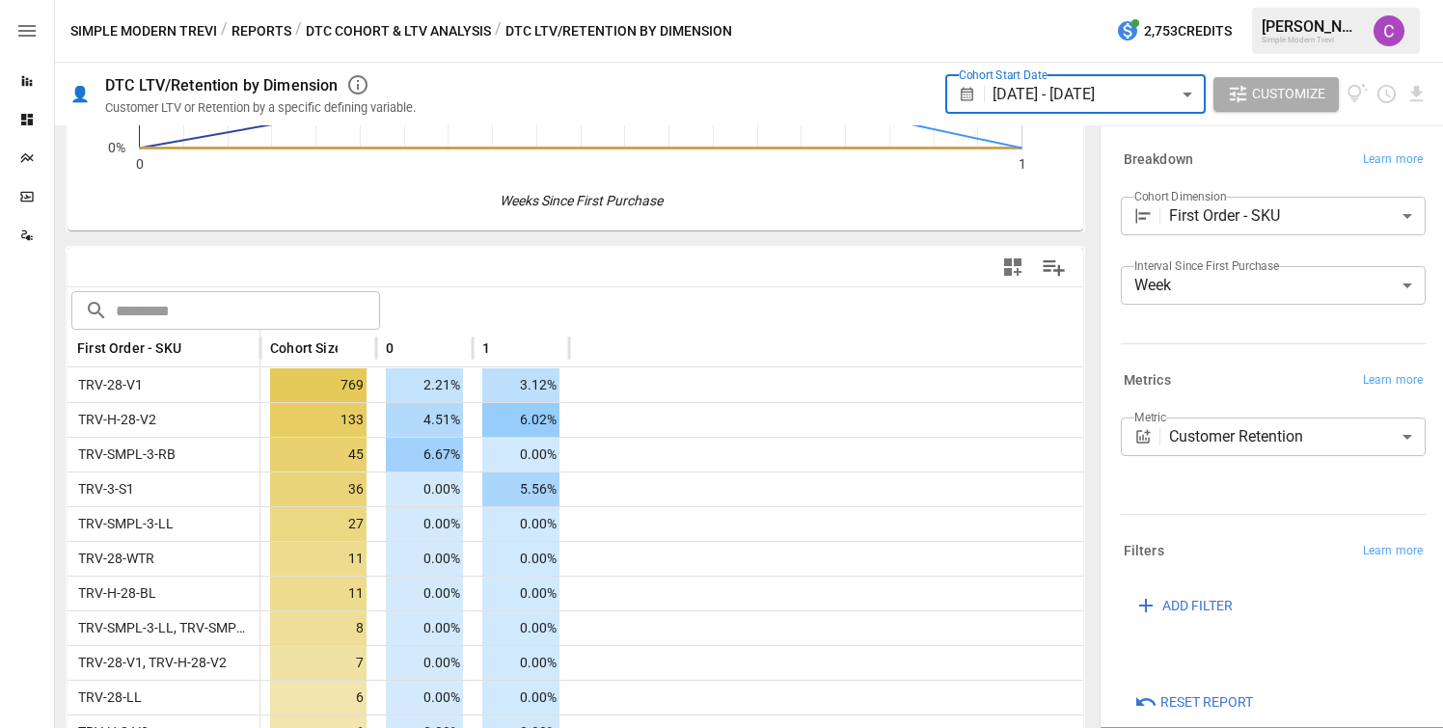
scroll to position [0, 0]
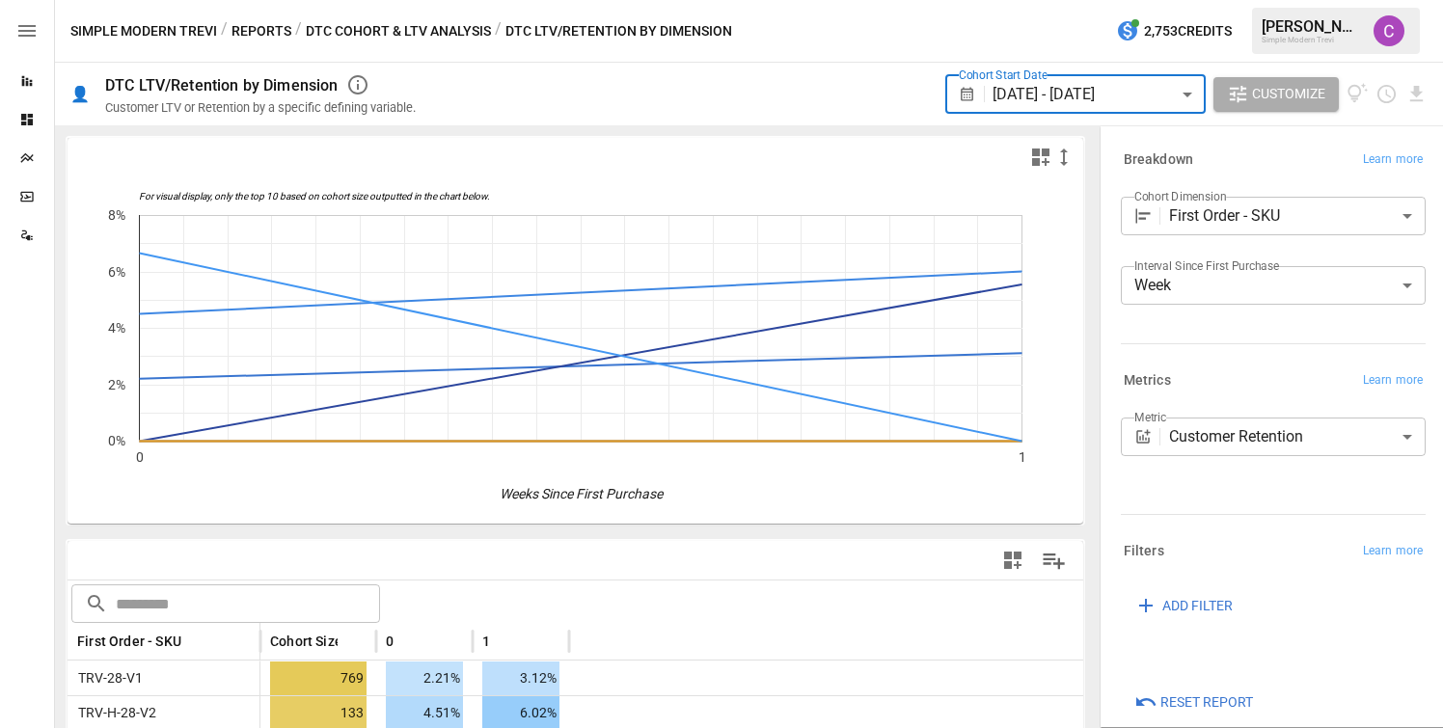
click at [1039, 0] on body "Reports Dashboards Plans SmartModel ™ Data Sources Simple Modern Trevi / Report…" at bounding box center [721, 0] width 1443 height 0
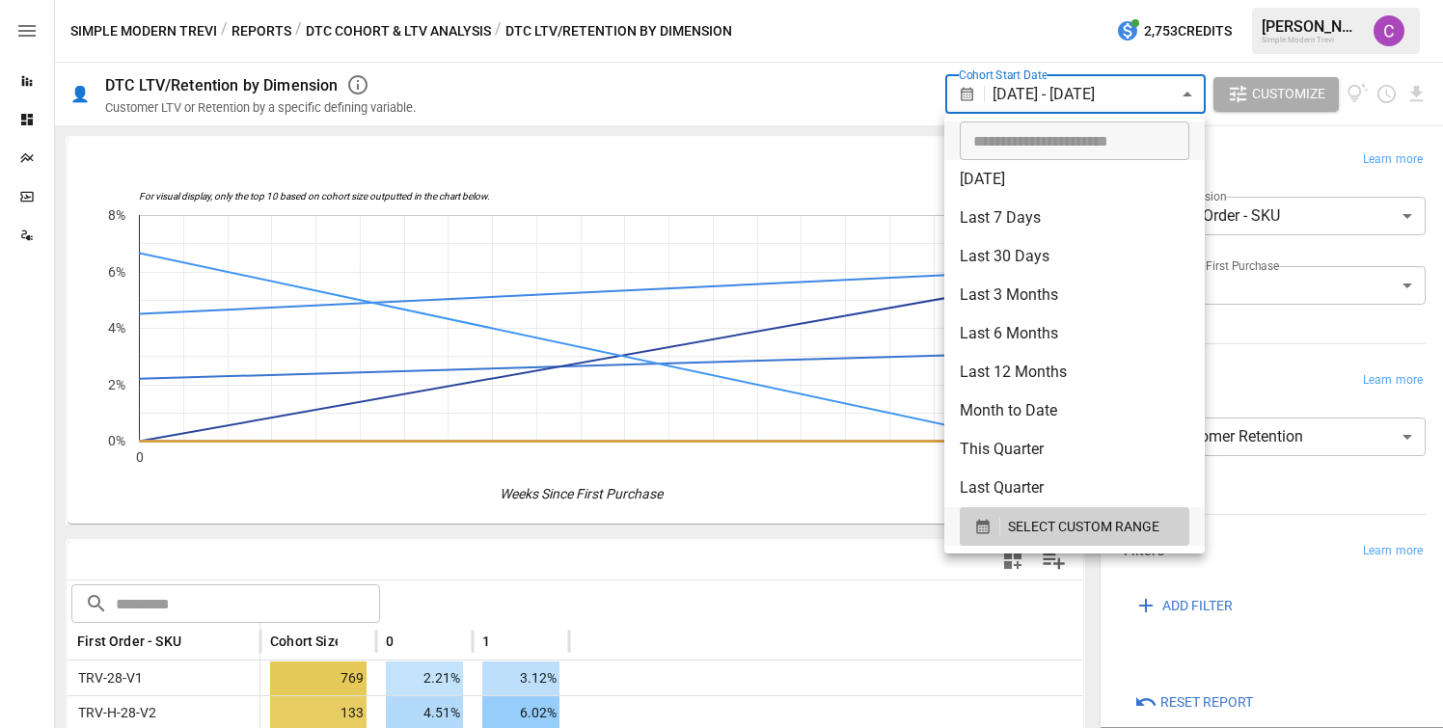
click at [899, 89] on div at bounding box center [721, 364] width 1443 height 728
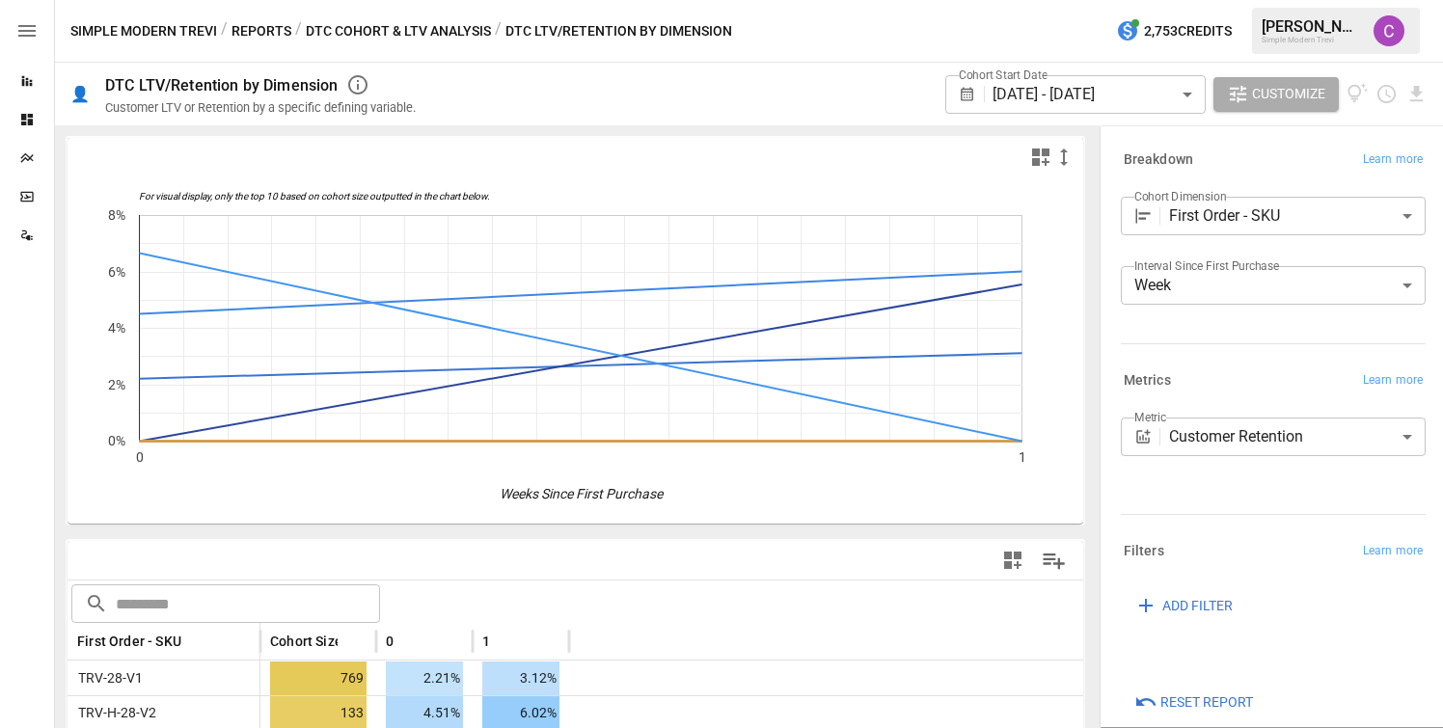
click at [340, 39] on button "DTC Cohort & LTV Analysis" at bounding box center [398, 31] width 185 height 24
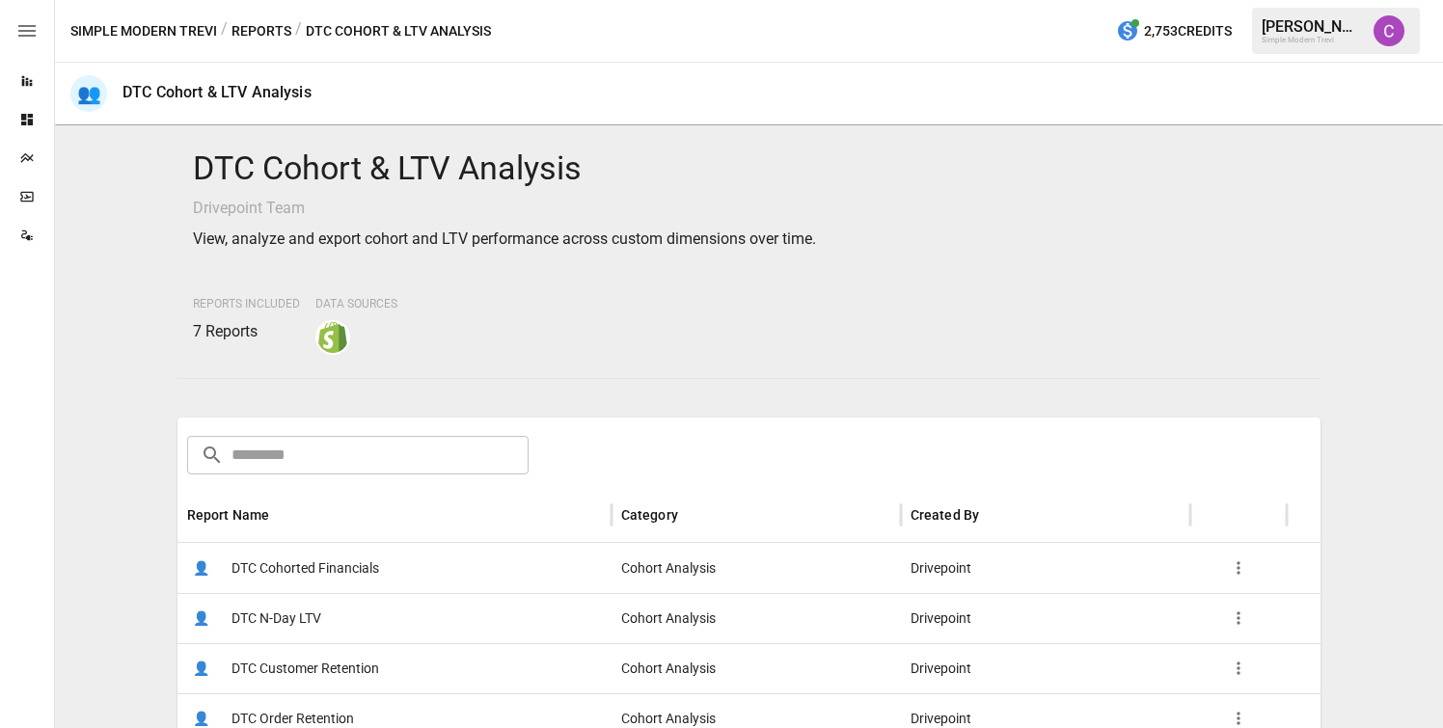
click at [260, 29] on button "Reports" at bounding box center [262, 31] width 60 height 24
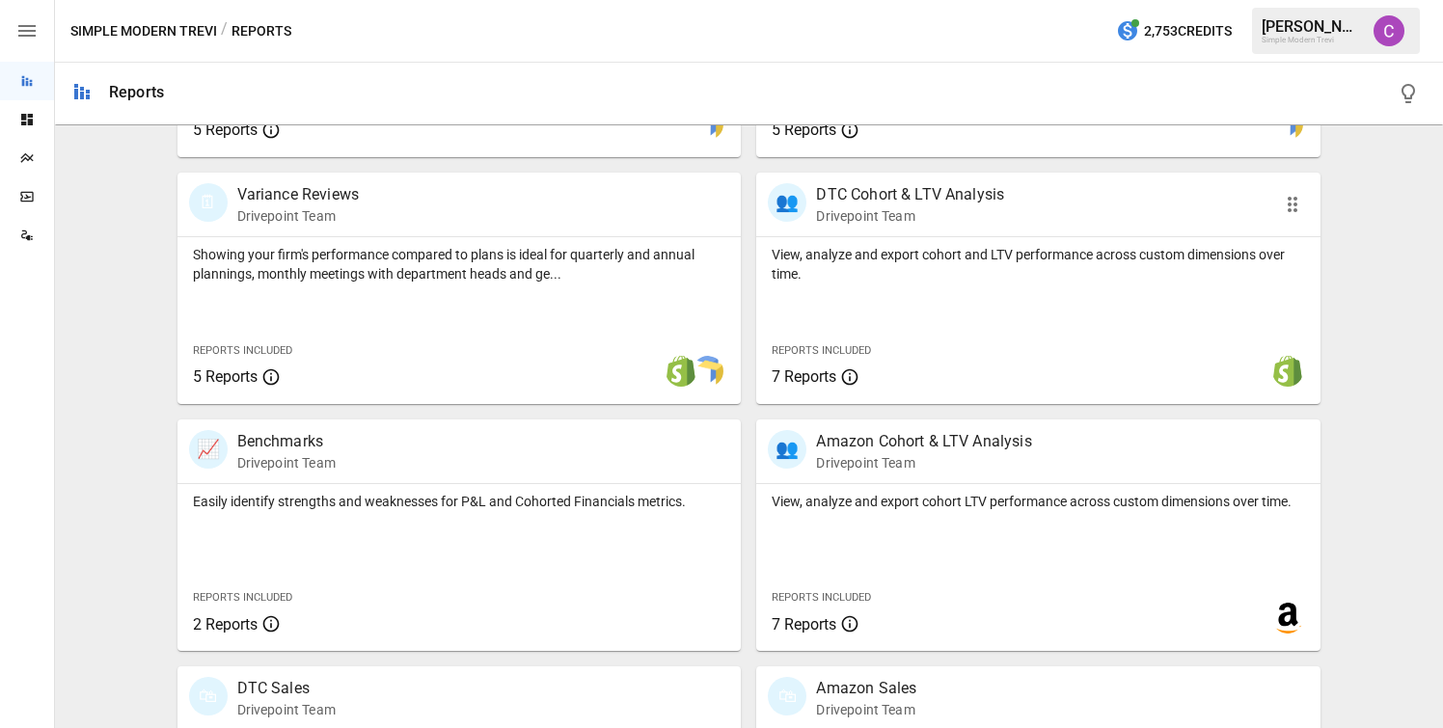
scroll to position [627, 0]
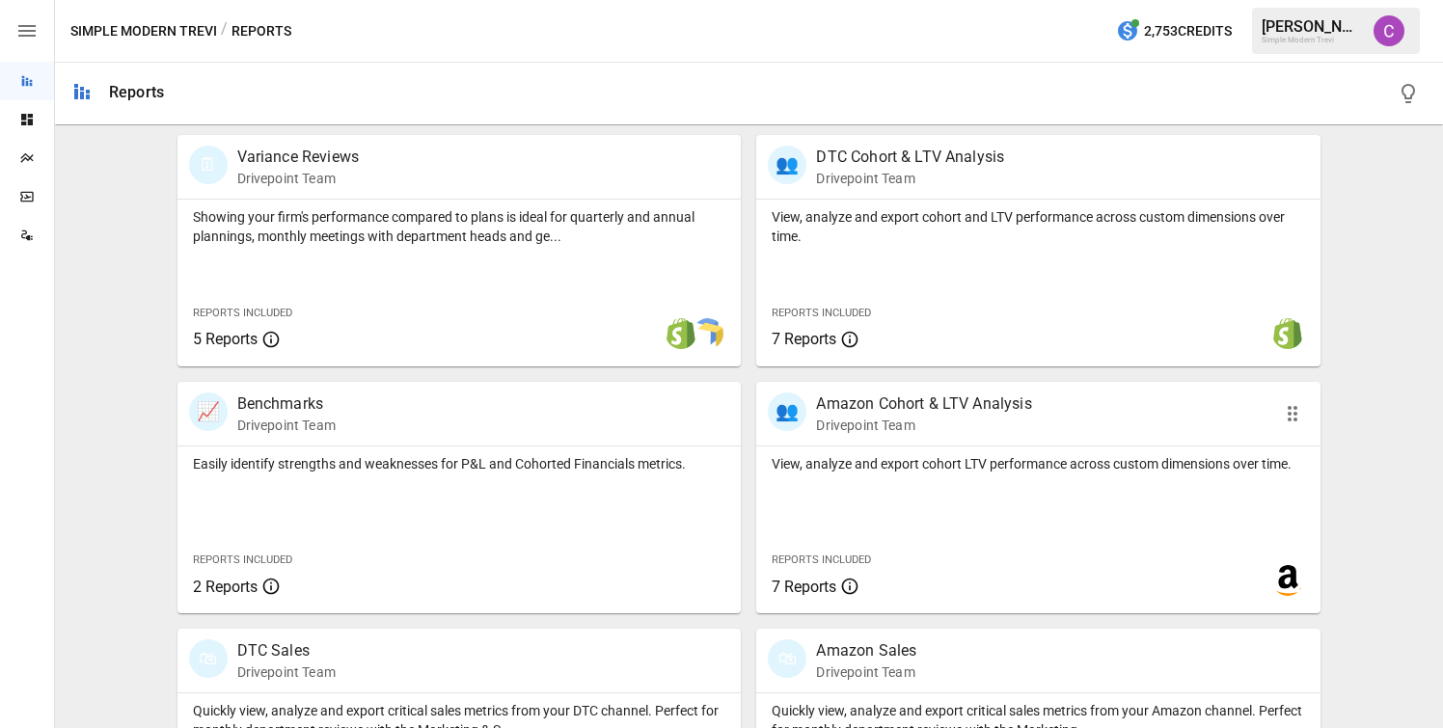
click at [911, 248] on div "View, analyze and export cohort and LTV performance across custom dimensions ov…" at bounding box center [1038, 283] width 564 height 167
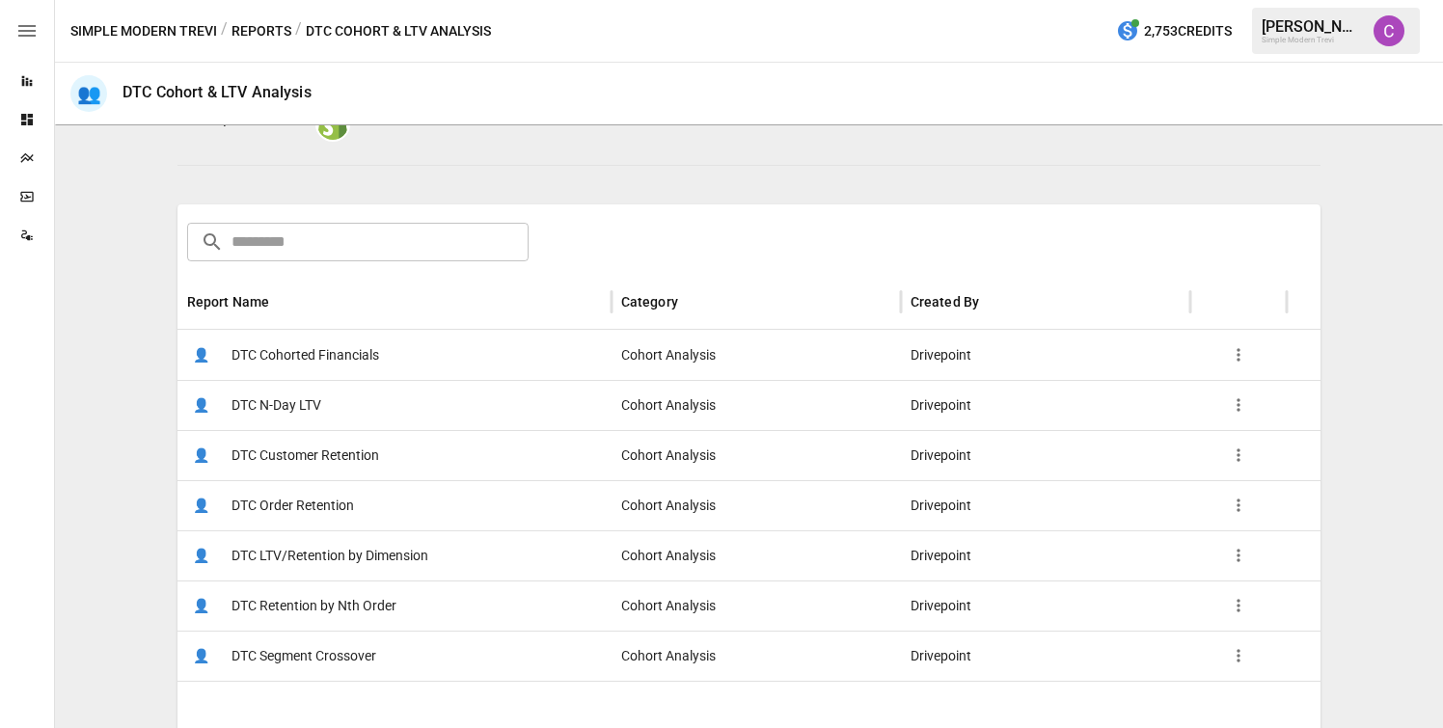
scroll to position [236, 0]
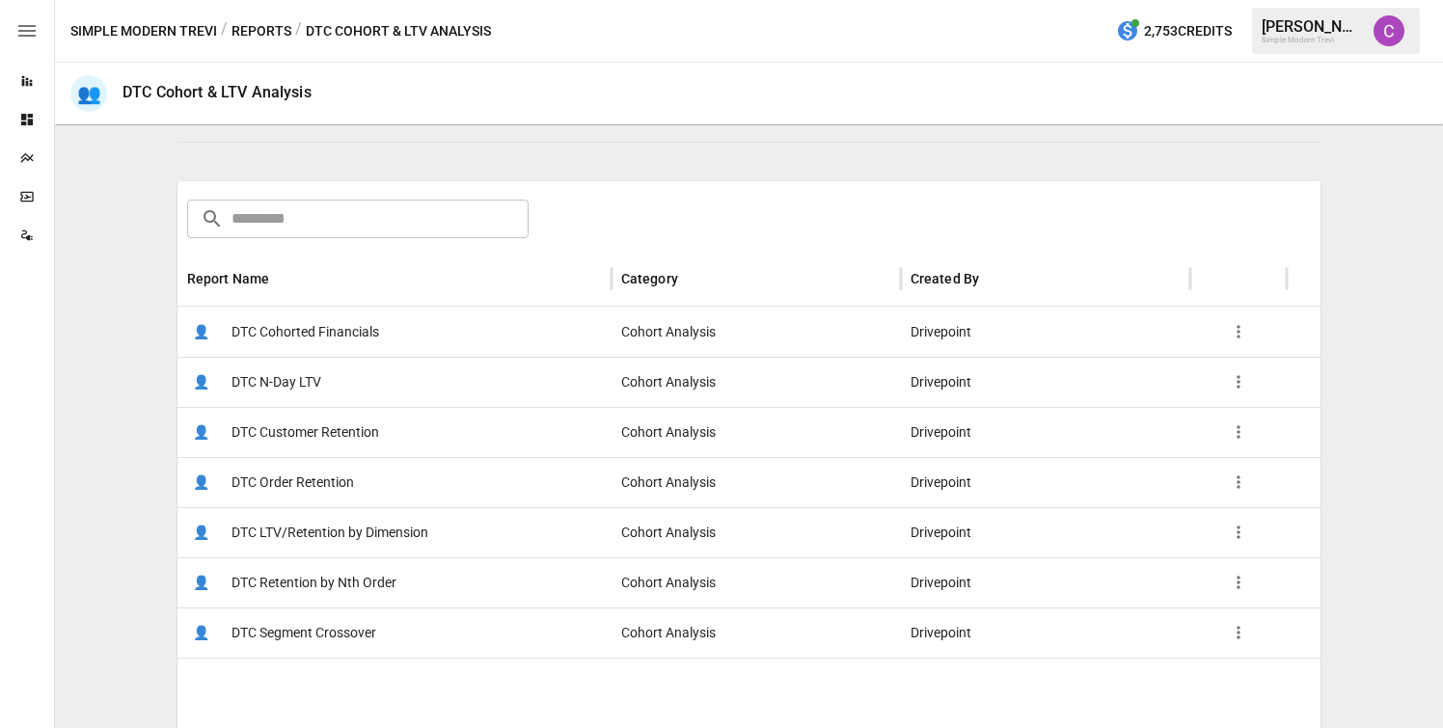
click at [333, 444] on span "DTC Customer Retention" at bounding box center [306, 432] width 148 height 49
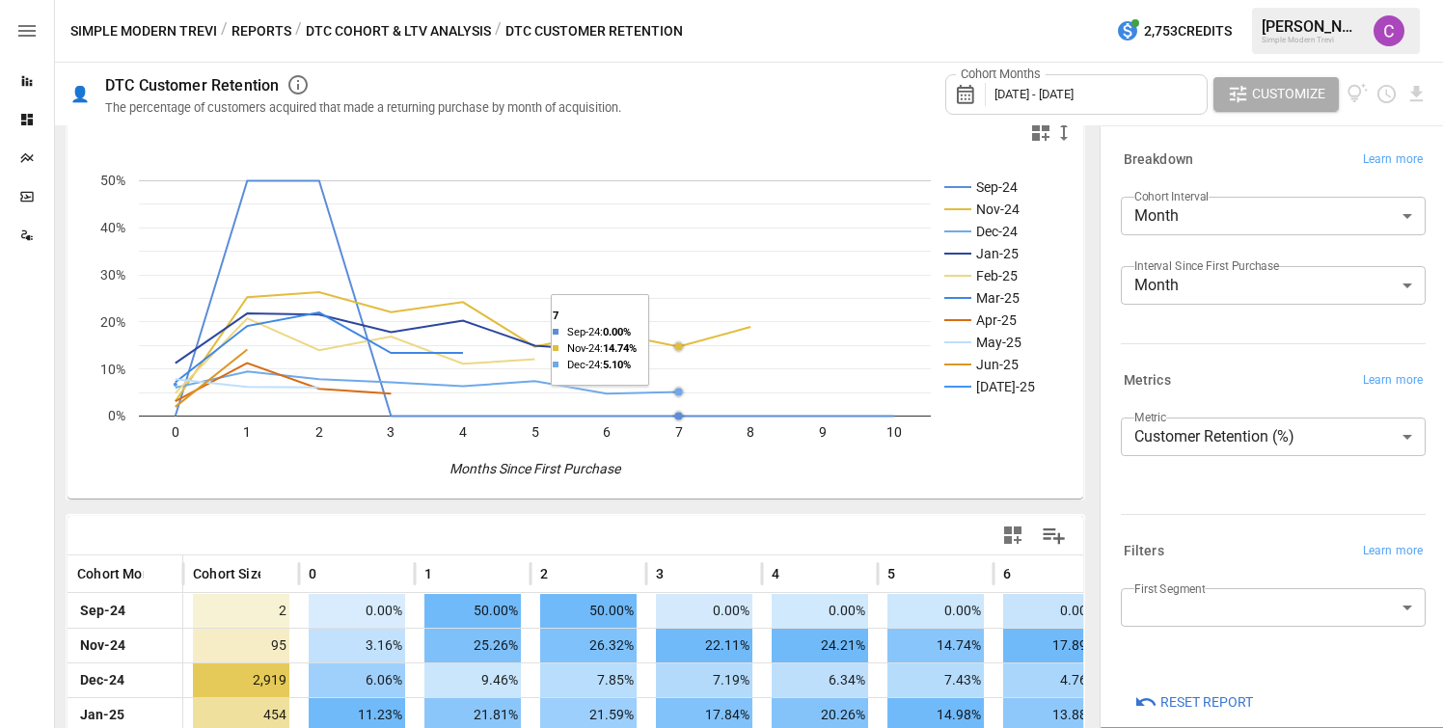
scroll to position [19, 0]
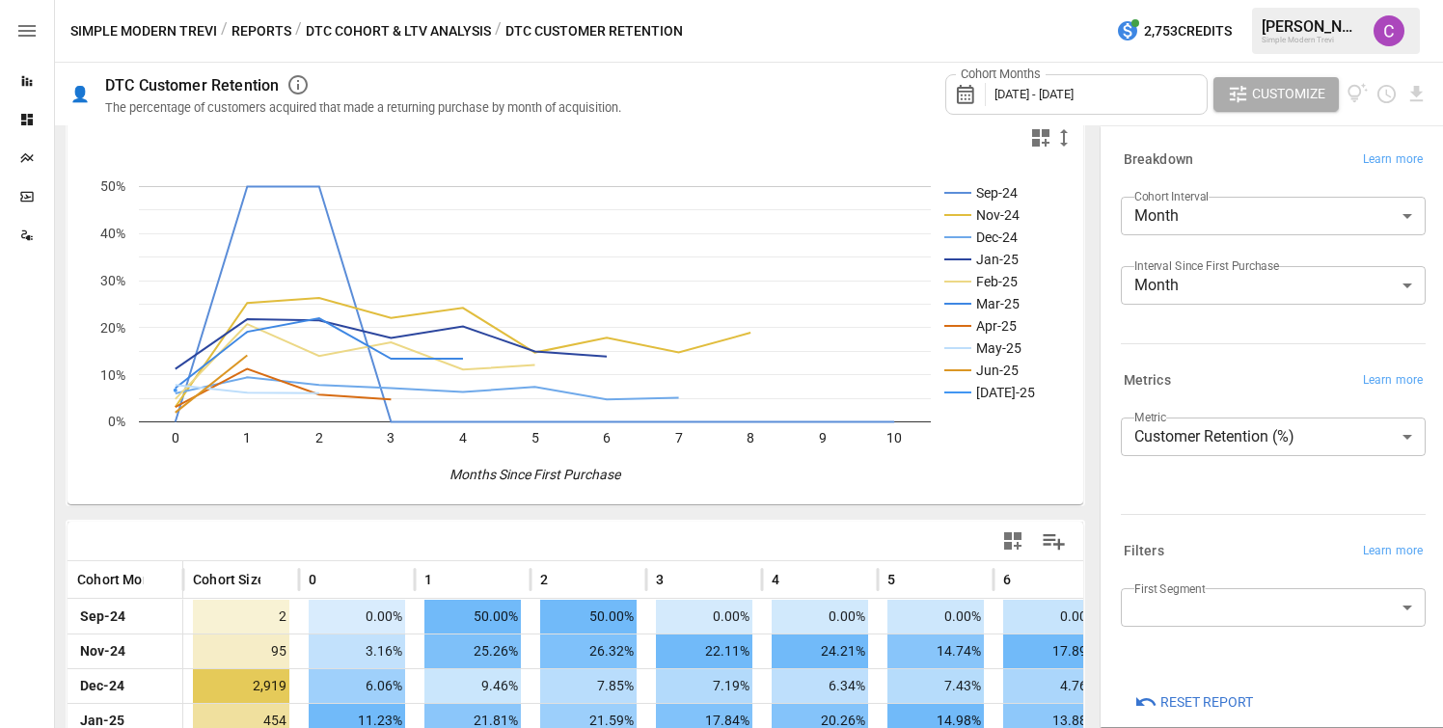
click at [1048, 94] on span "[DATE] - [DATE]" at bounding box center [1034, 94] width 79 height 14
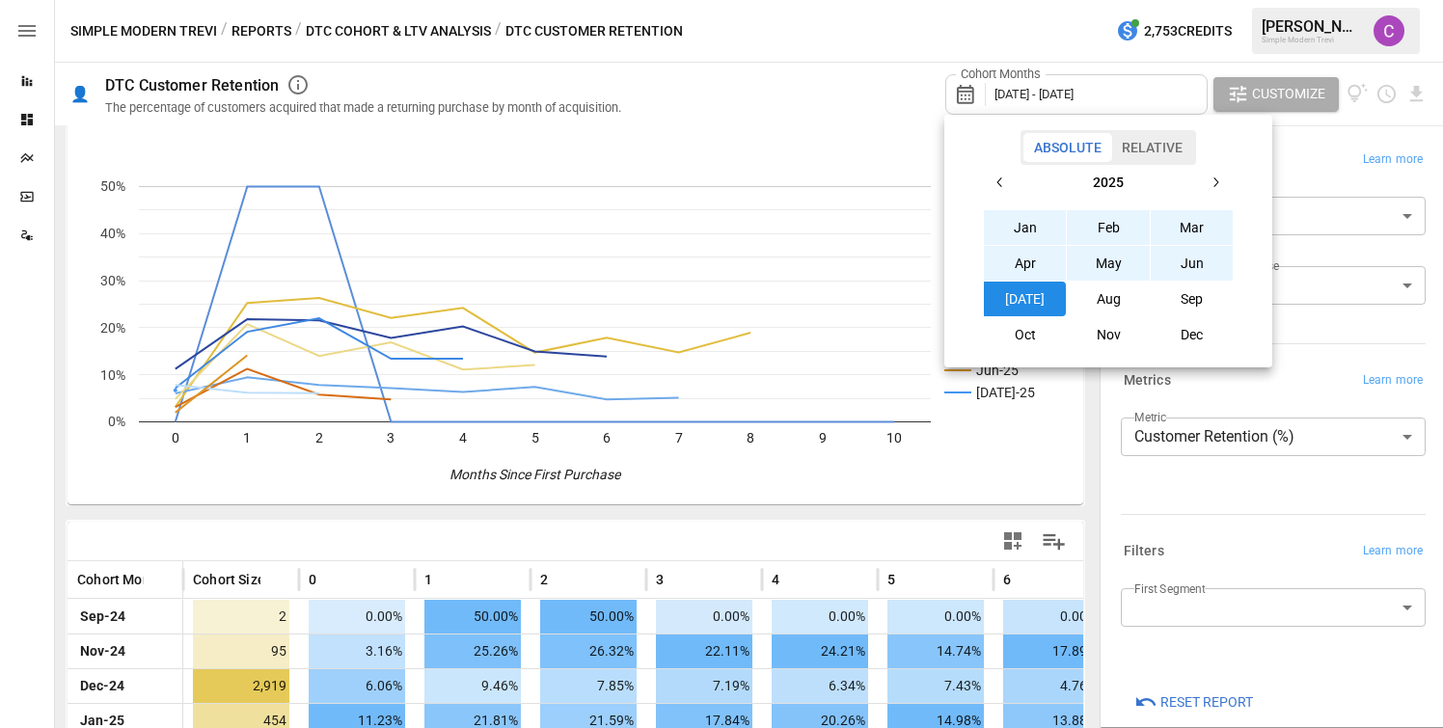
click at [1134, 329] on button "Nov" at bounding box center [1108, 334] width 83 height 35
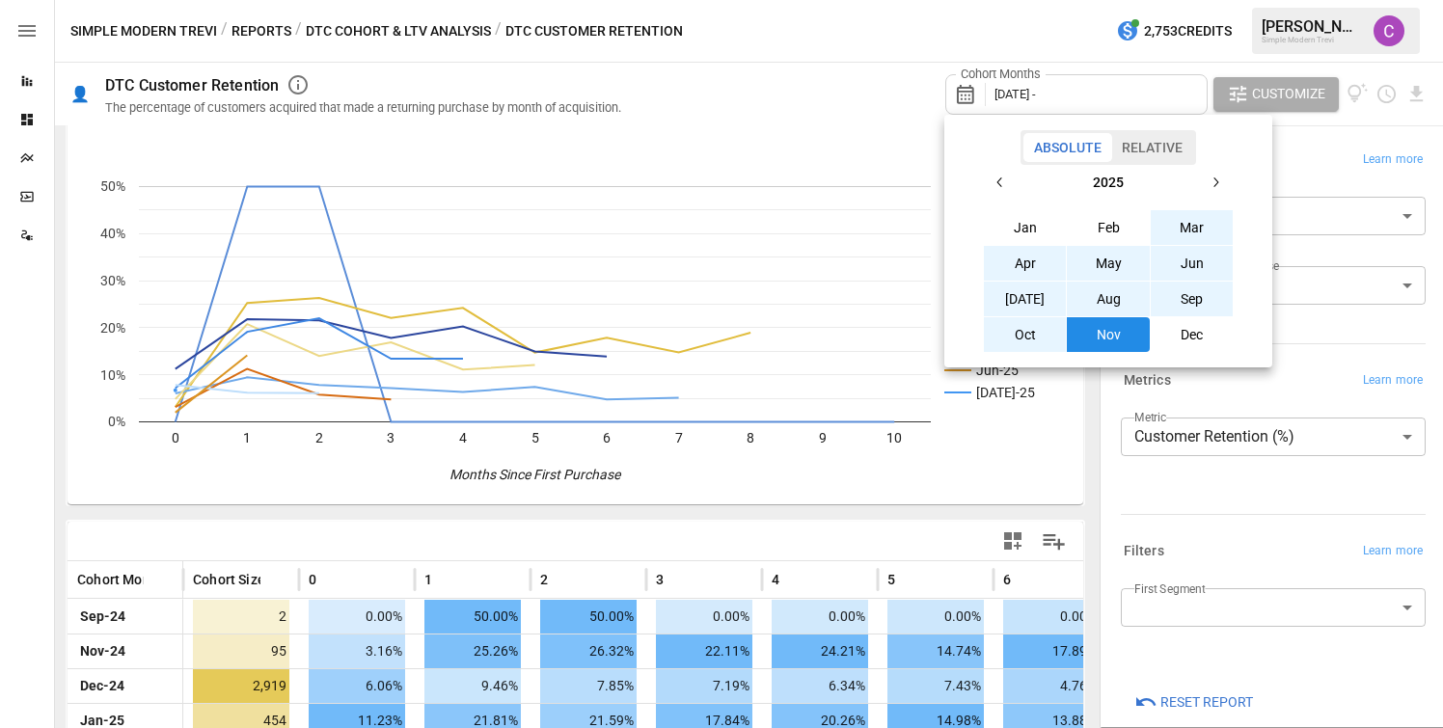
click at [1221, 187] on icon "button" at bounding box center [1215, 182] width 15 height 15
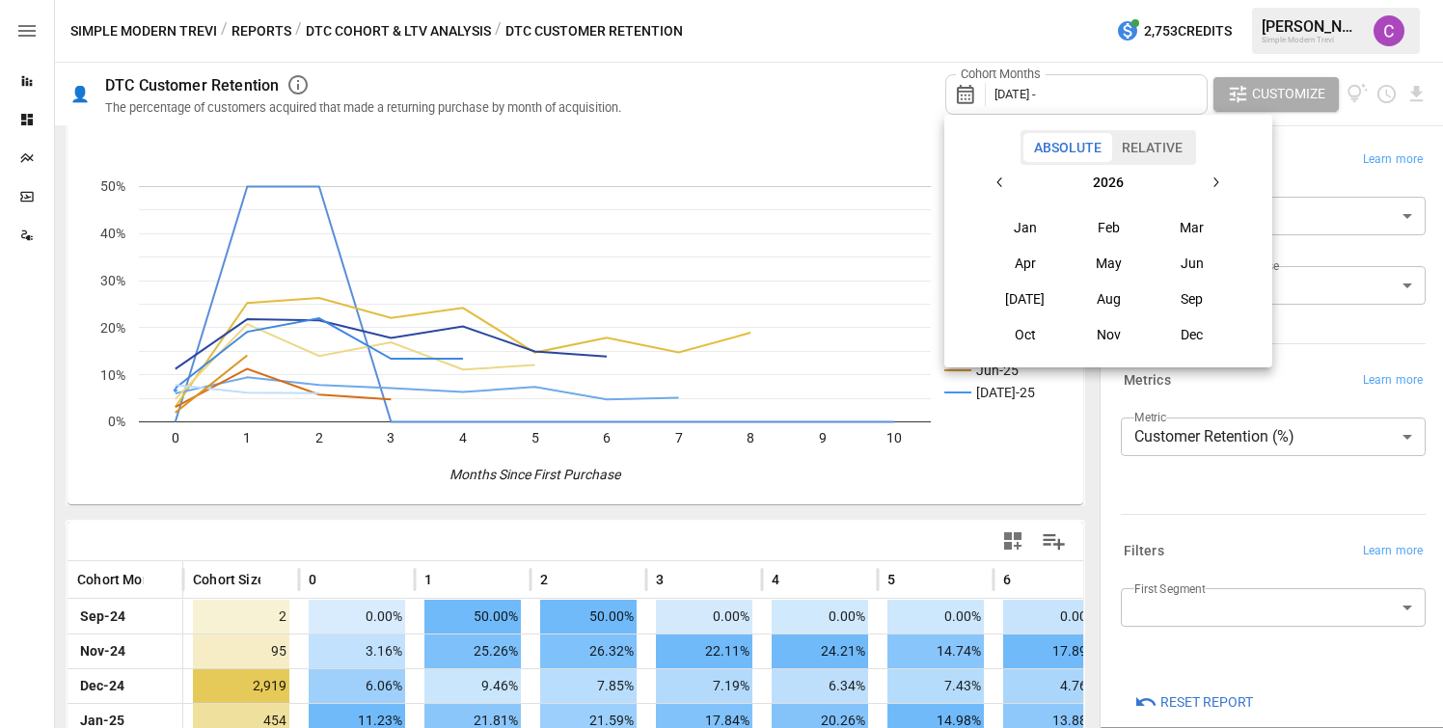
click at [1014, 186] on button "button" at bounding box center [1000, 182] width 35 height 35
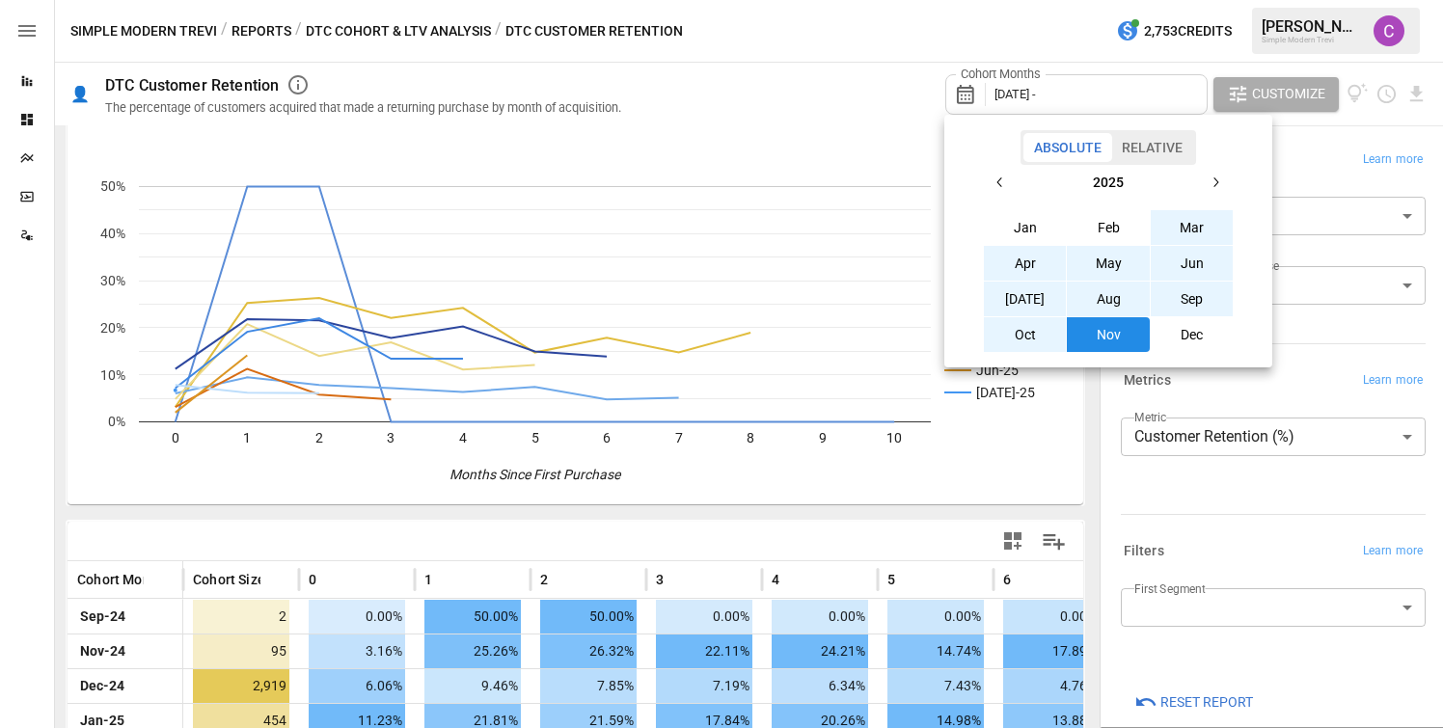
click at [1014, 186] on button "button" at bounding box center [1000, 182] width 35 height 35
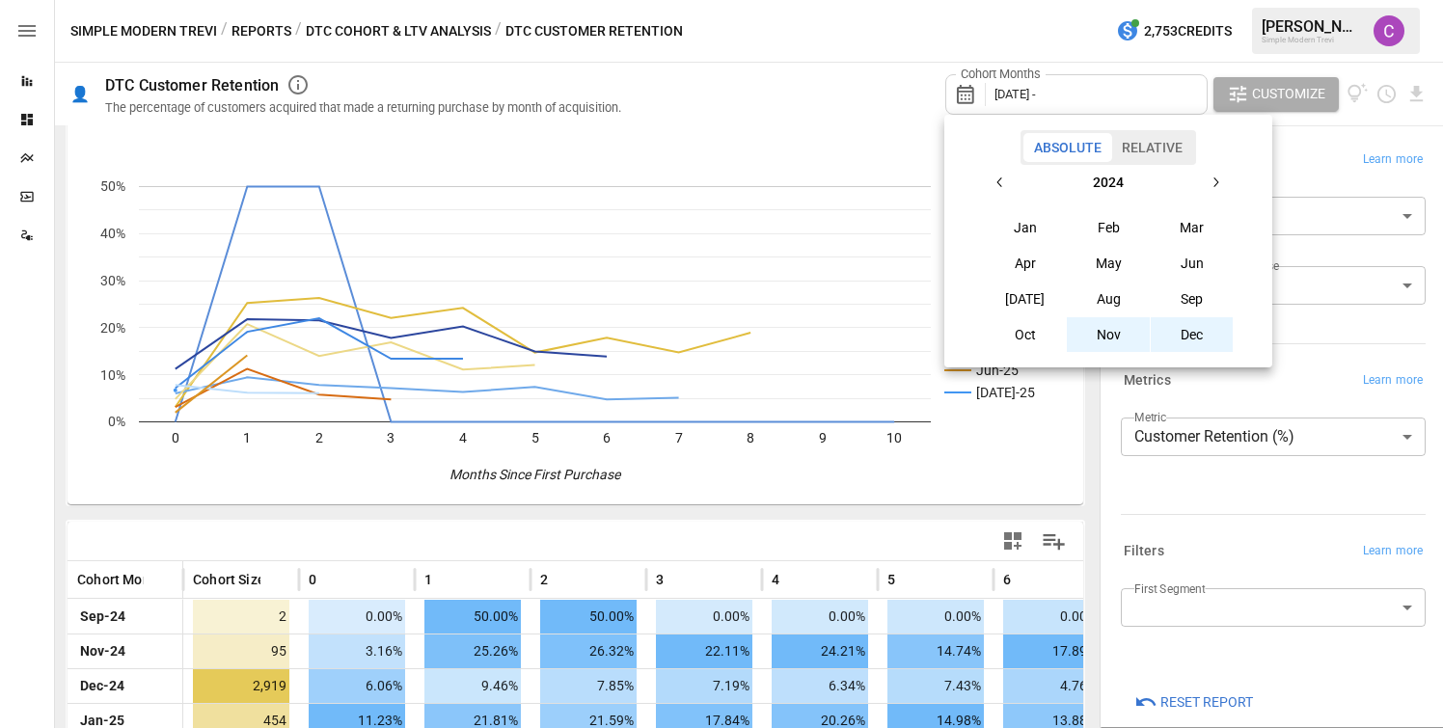
click at [1122, 337] on button "Nov" at bounding box center [1108, 334] width 83 height 35
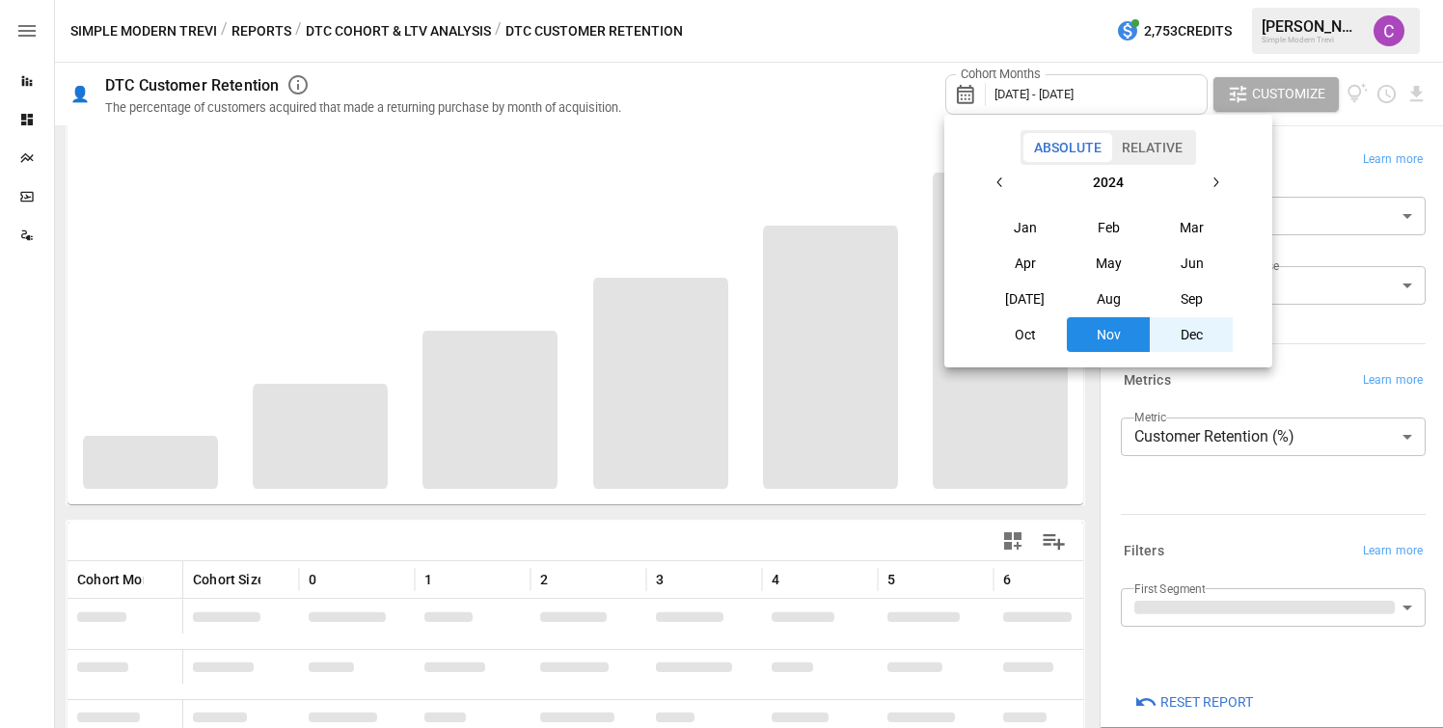
click at [1224, 182] on button "button" at bounding box center [1215, 182] width 35 height 35
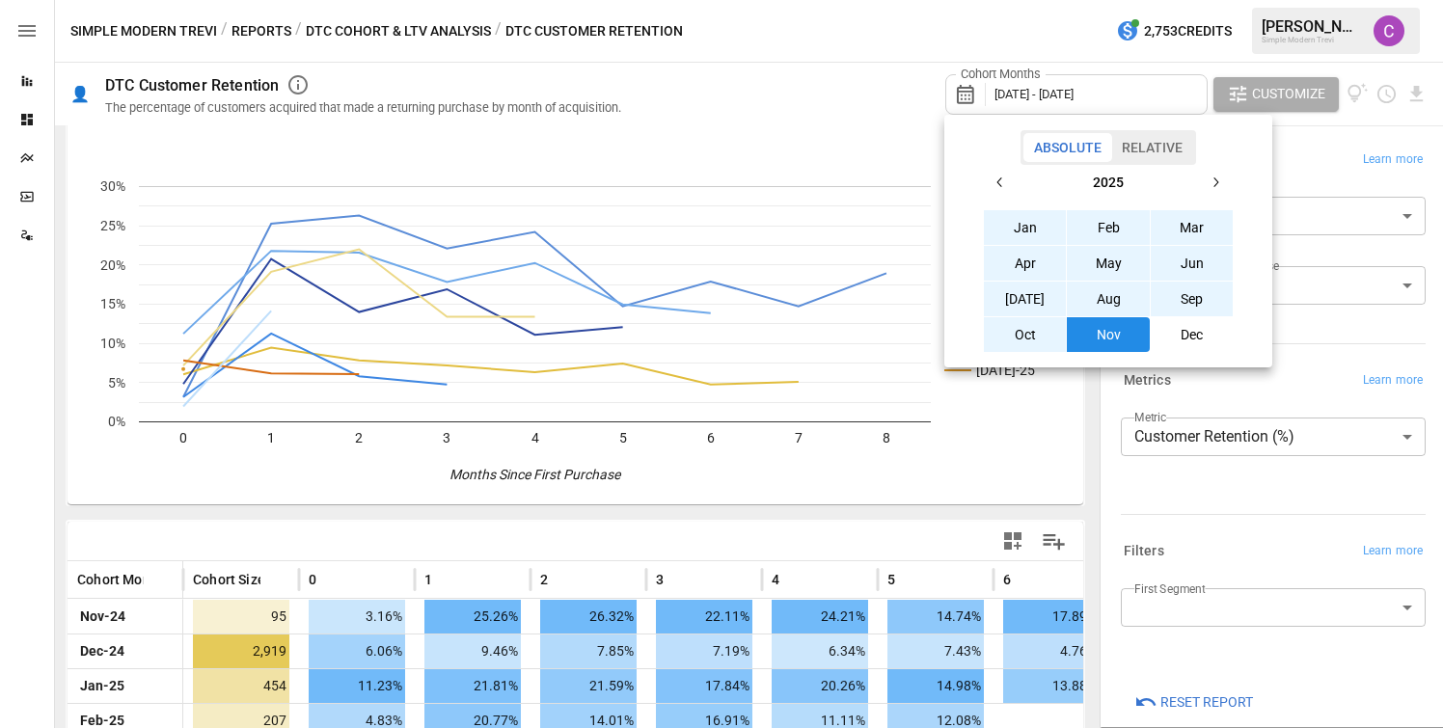
click at [1146, 87] on div at bounding box center [721, 364] width 1443 height 728
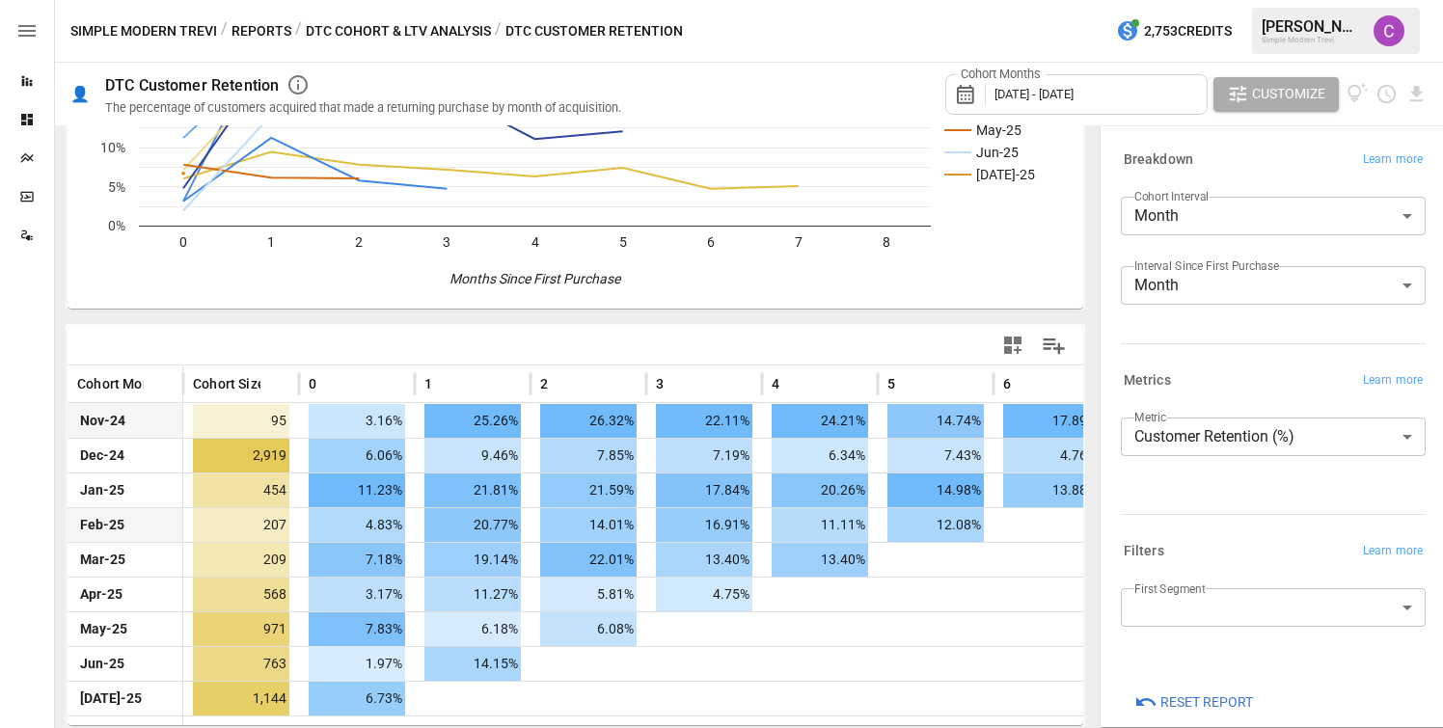
scroll to position [208, 0]
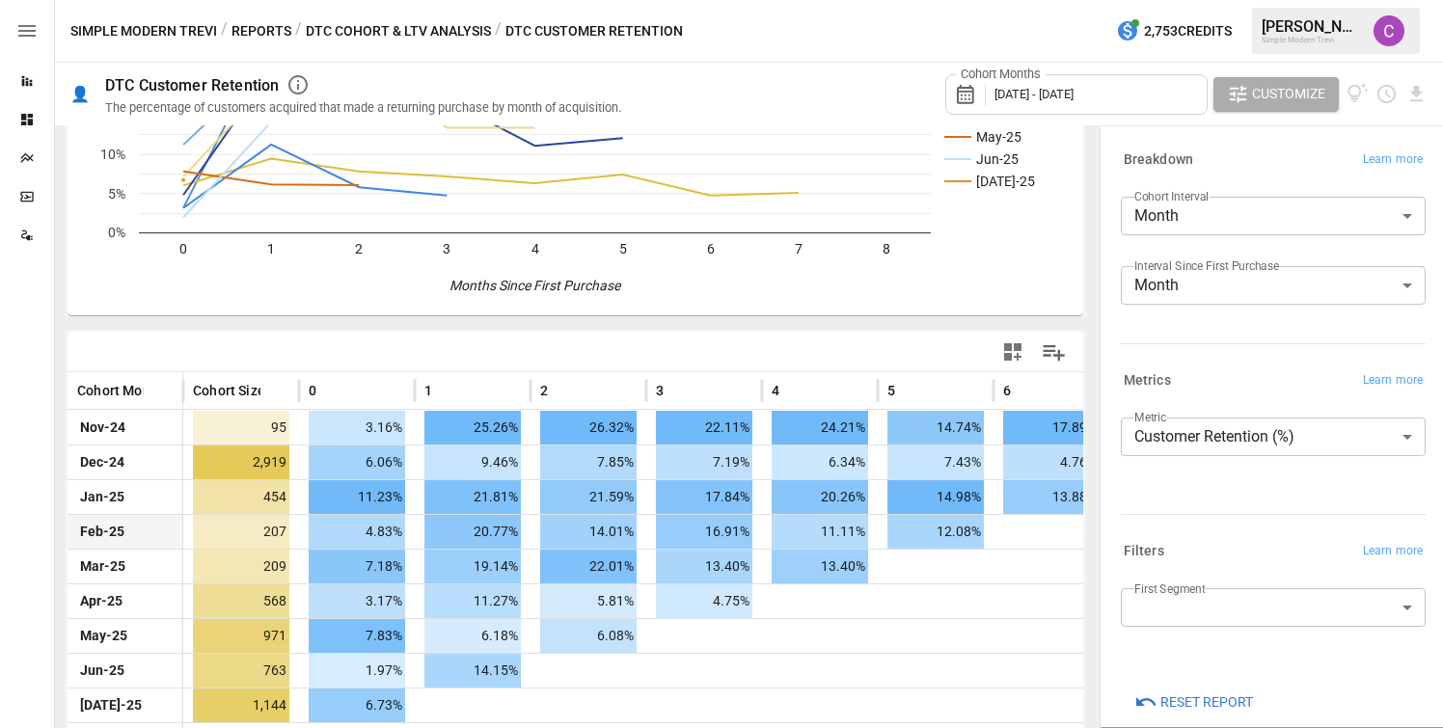
click at [1173, 0] on body "Reports Dashboards Plans SmartModel ™ Data Sources Simple Modern Trevi / Report…" at bounding box center [721, 0] width 1443 height 0
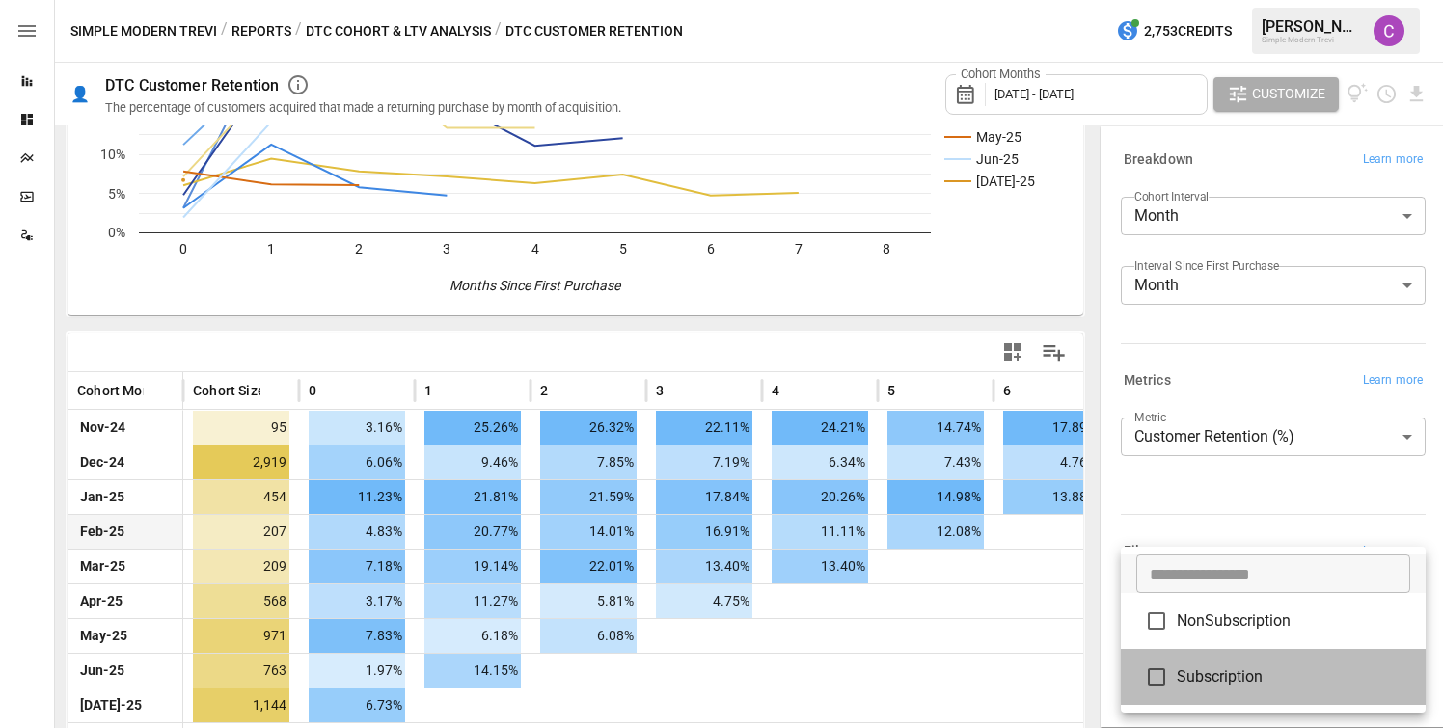
click at [1179, 674] on span "Subscription" at bounding box center [1293, 677] width 233 height 23
type input "**********"
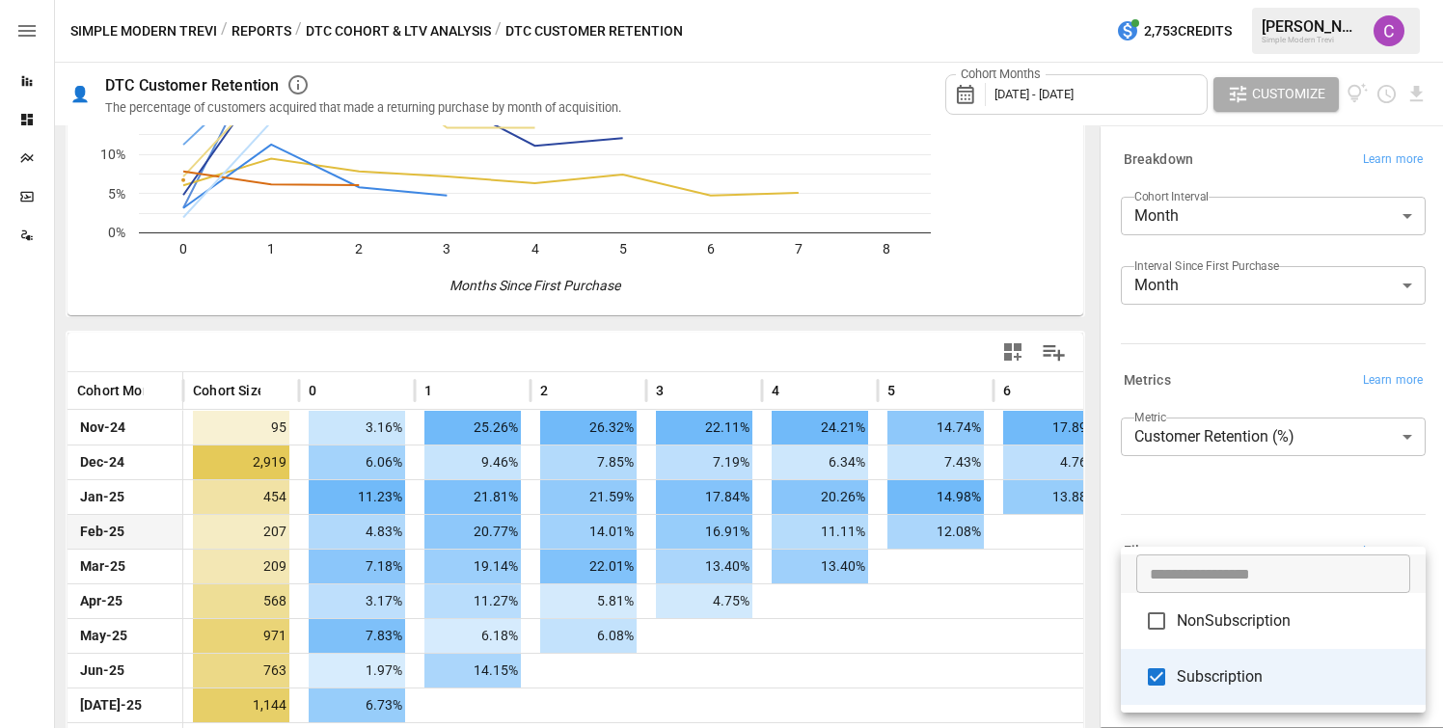
scroll to position [208, 0]
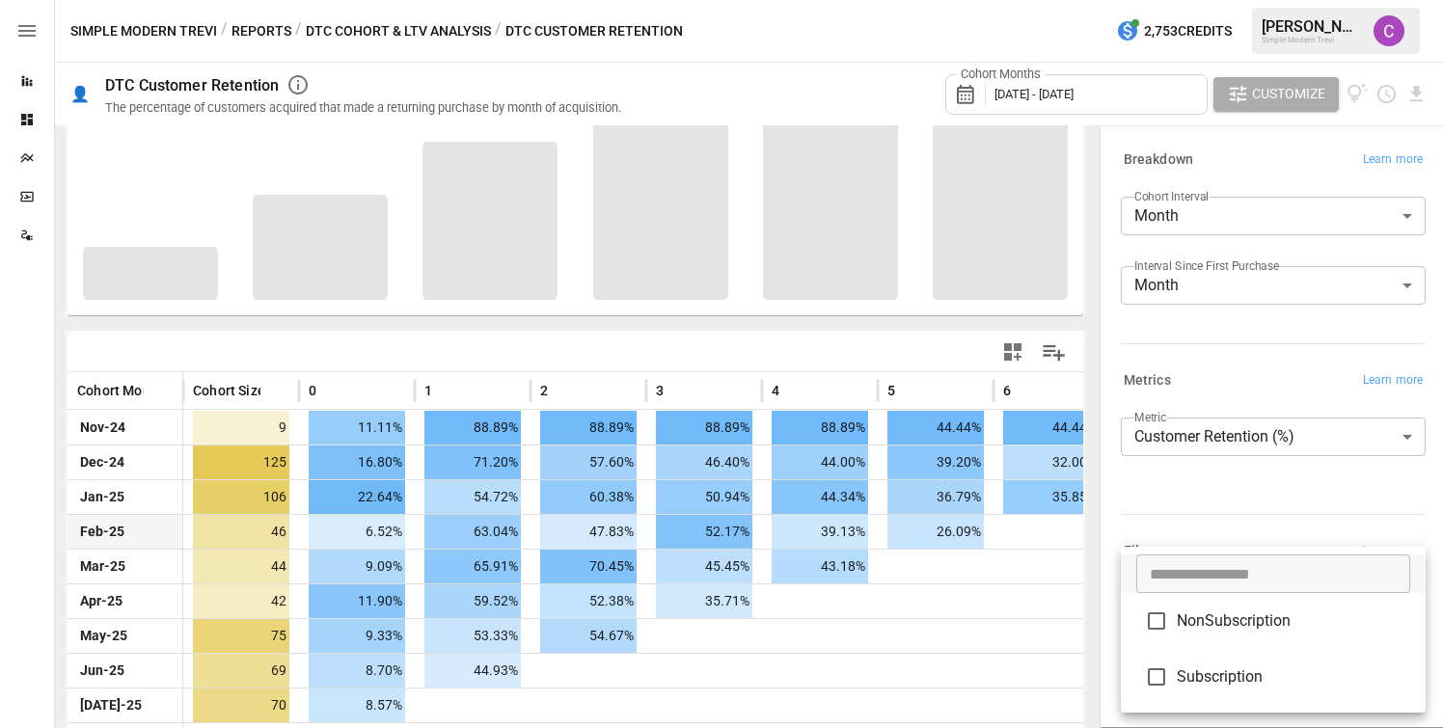
scroll to position [208, 0]
